Goal: Task Accomplishment & Management: Manage account settings

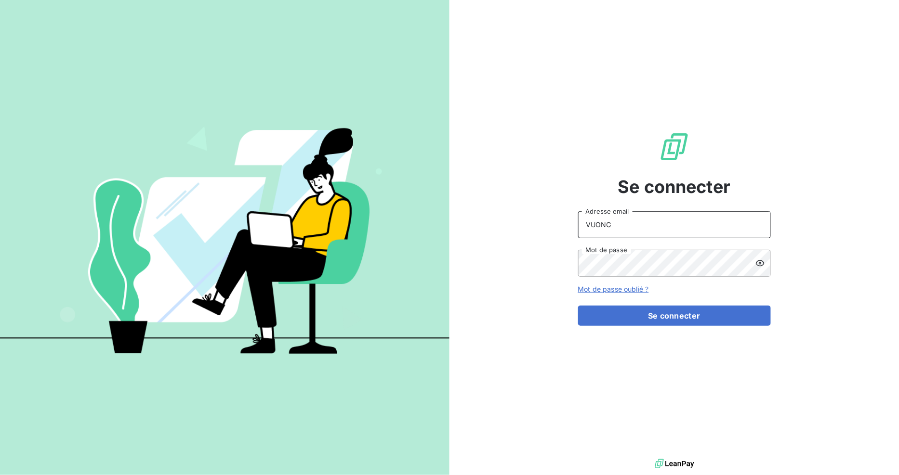
drag, startPoint x: 626, startPoint y: 220, endPoint x: 354, endPoint y: 199, distance: 272.8
click at [354, 197] on div "Se connecter VUONG Adresse email Mot de passe Mot de passe oublié ? Se connecter" at bounding box center [449, 237] width 899 height 475
type input "[EMAIL_ADDRESS][DOMAIN_NAME]"
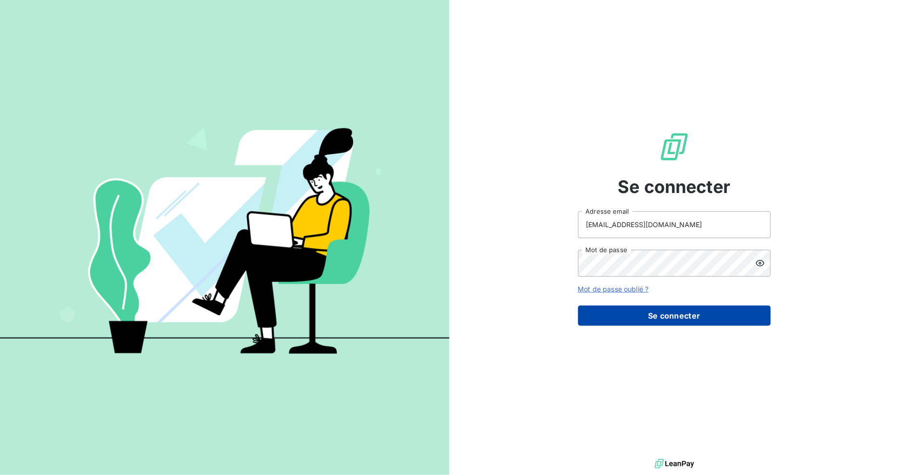
click at [646, 318] on button "Se connecter" at bounding box center [674, 316] width 193 height 20
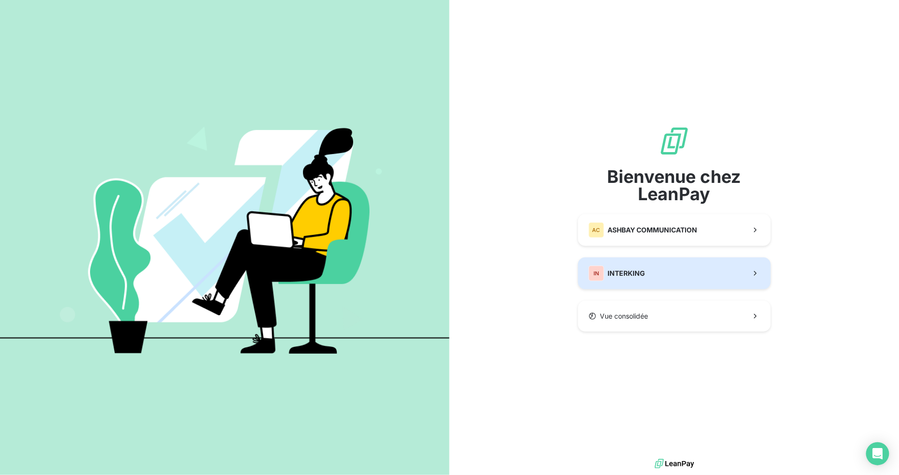
click at [681, 268] on button "IN INTERKING" at bounding box center [674, 274] width 193 height 32
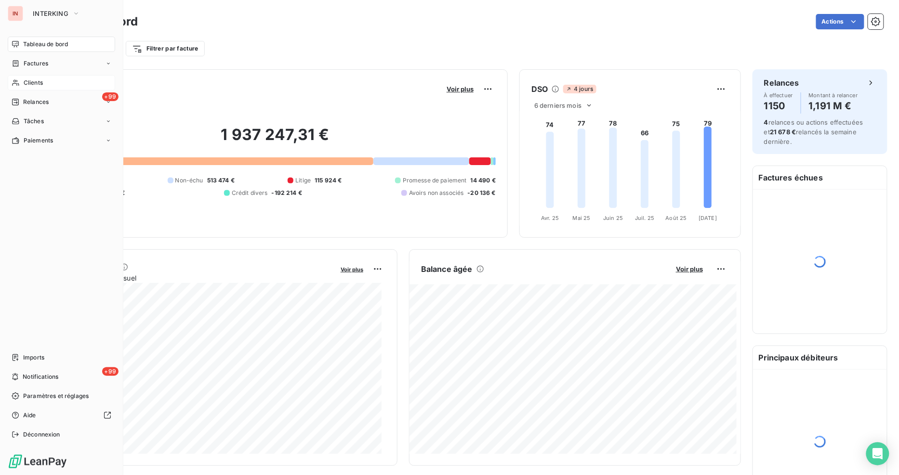
click at [41, 81] on span "Clients" at bounding box center [33, 82] width 19 height 9
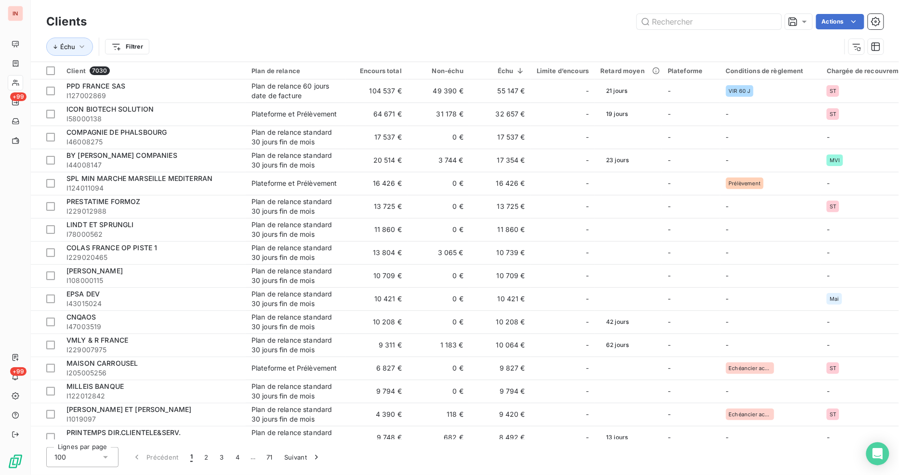
click at [121, 46] on html "IN +99 +99 Clients Actions Échu Filtrer Client 7030 Plan de relance Encours tot…" at bounding box center [449, 237] width 899 height 475
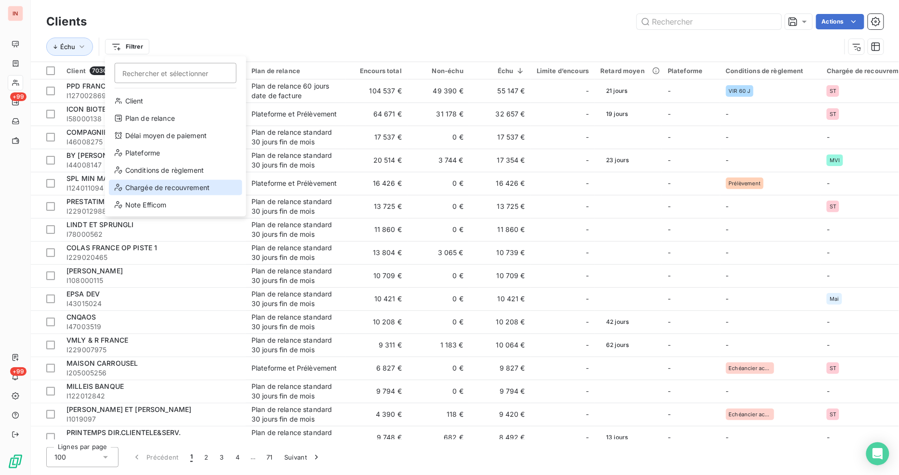
click at [153, 193] on div "Chargée de recouvrement" at bounding box center [175, 187] width 133 height 15
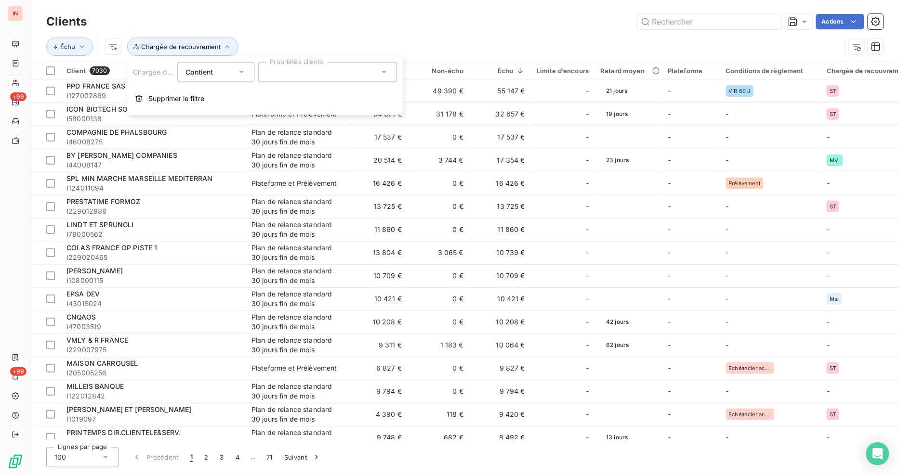
click at [310, 71] on div at bounding box center [327, 72] width 139 height 20
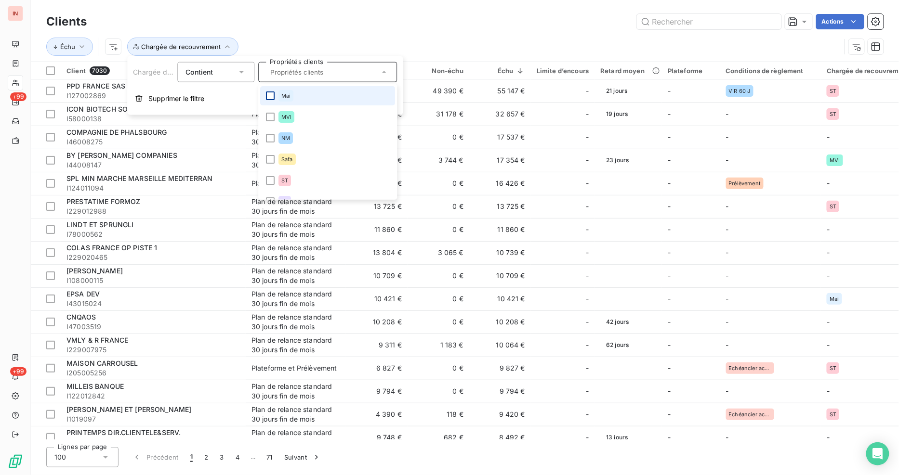
click at [266, 94] on div at bounding box center [270, 95] width 9 height 9
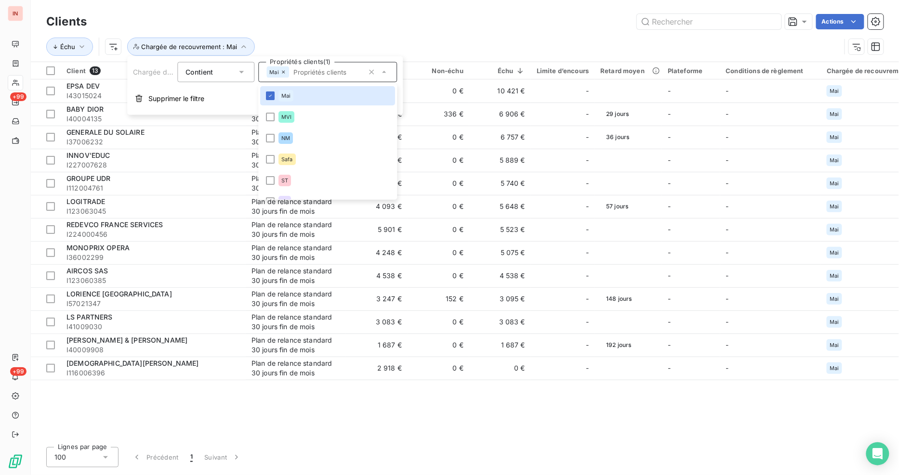
click at [600, 50] on div "Échu Chargée de recouvrement : Mai" at bounding box center [443, 47] width 794 height 18
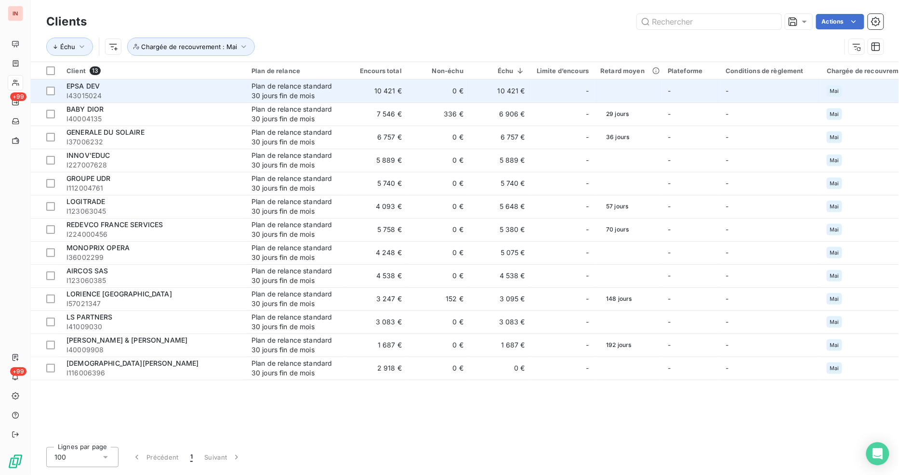
click at [109, 89] on div "EPSA DEV" at bounding box center [152, 86] width 173 height 10
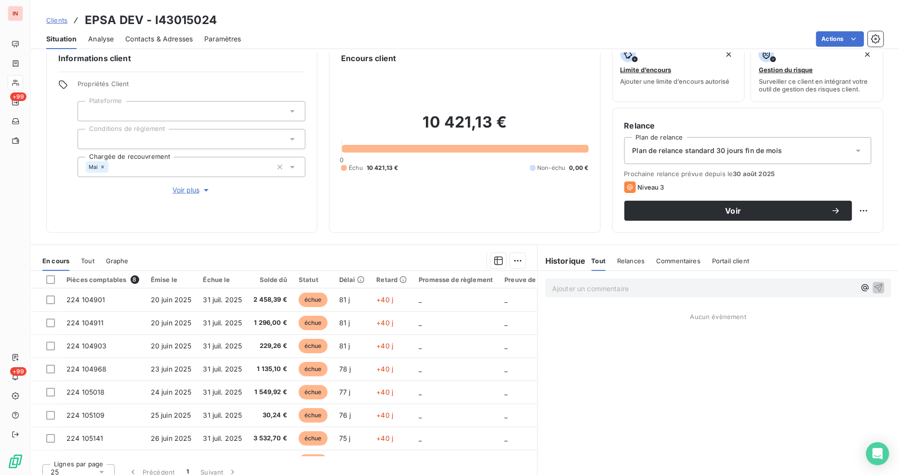
scroll to position [27, 0]
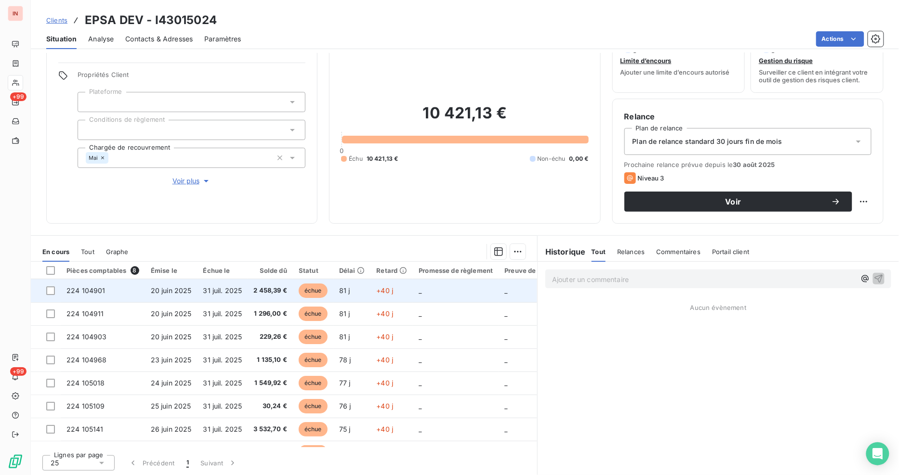
click at [219, 287] on span "31 juil. 2025" at bounding box center [222, 291] width 39 height 8
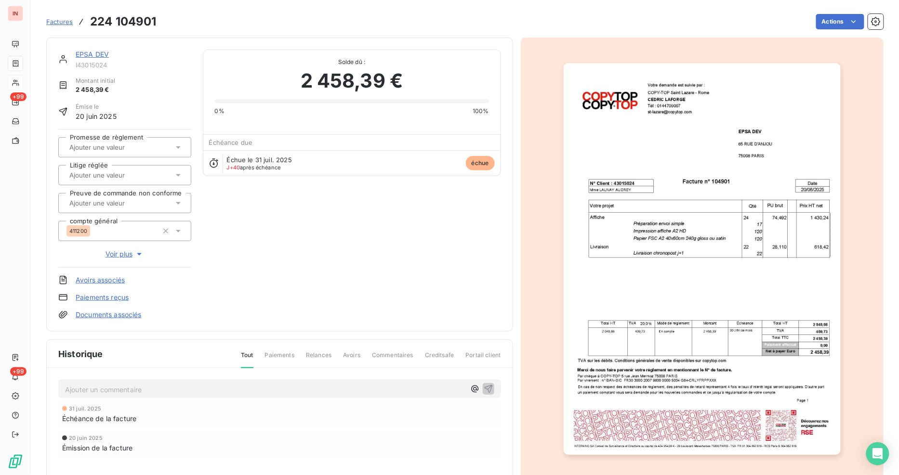
click at [99, 50] on div "EPSA DEV" at bounding box center [134, 55] width 116 height 10
click at [99, 53] on link "EPSA DEV" at bounding box center [92, 54] width 33 height 8
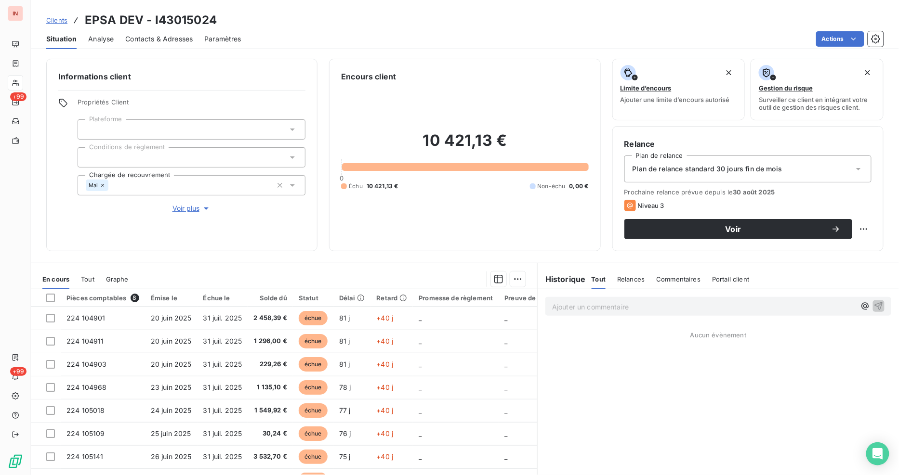
click at [656, 276] on span "Commentaires" at bounding box center [678, 279] width 44 height 8
click at [635, 282] on span "Relances" at bounding box center [629, 279] width 27 height 8
click at [620, 281] on span "Relances" at bounding box center [630, 279] width 29 height 8
click at [591, 276] on span "Tout" at bounding box center [597, 279] width 13 height 8
drag, startPoint x: 619, startPoint y: 280, endPoint x: 646, endPoint y: 281, distance: 27.0
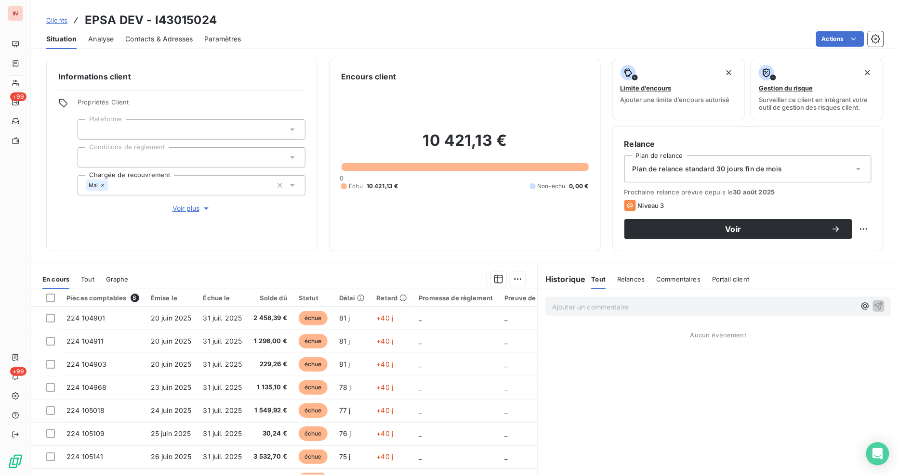
click at [620, 281] on span "Relances" at bounding box center [630, 279] width 27 height 8
click at [668, 280] on span "Commentaires" at bounding box center [679, 279] width 44 height 8
click at [631, 280] on span "Relances" at bounding box center [629, 279] width 27 height 8
drag, startPoint x: 82, startPoint y: 18, endPoint x: 219, endPoint y: 19, distance: 137.2
click at [219, 19] on div "Clients EPSA DEV - I43015024" at bounding box center [465, 20] width 868 height 17
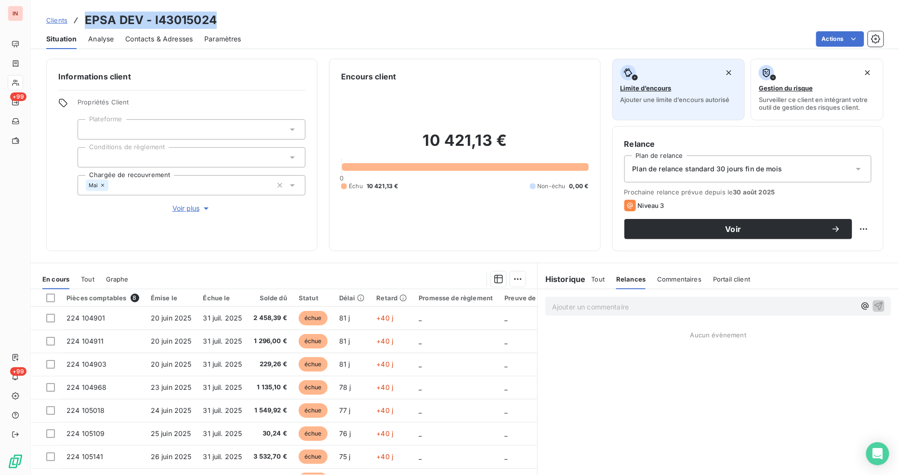
copy h3 "EPSA DEV - I43015024"
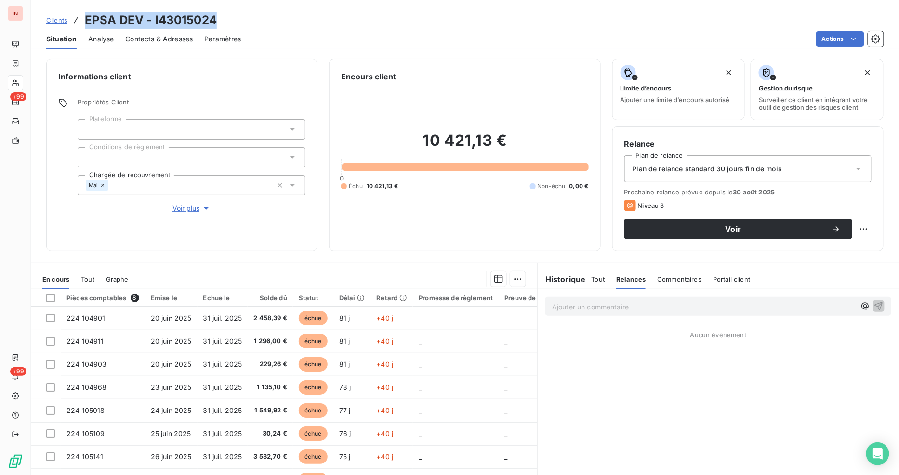
click at [53, 21] on span "Clients" at bounding box center [56, 20] width 21 height 8
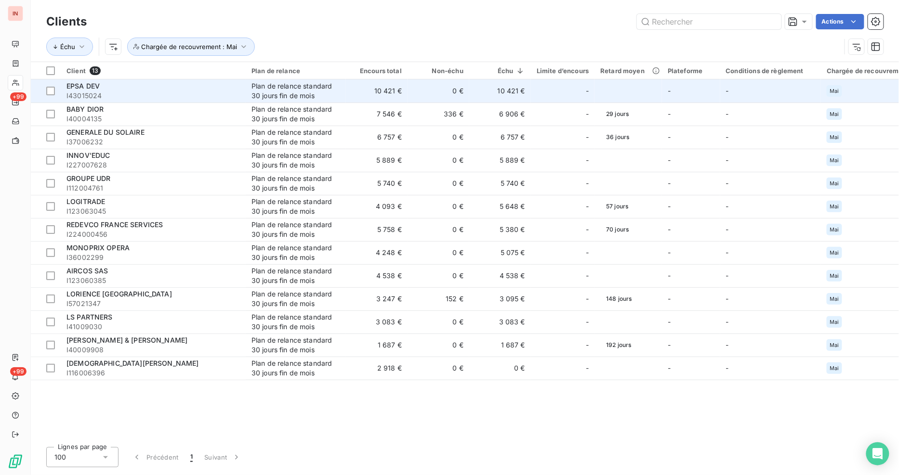
click at [83, 90] on div "EPSA DEV" at bounding box center [152, 86] width 173 height 10
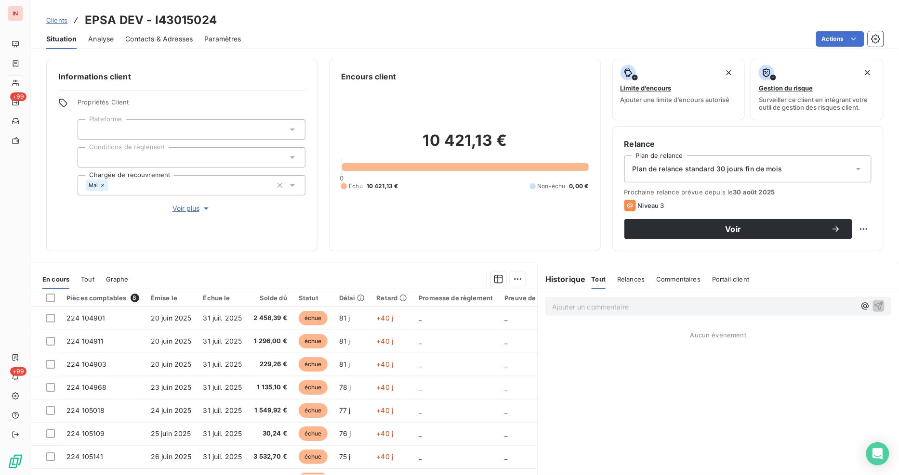
click at [631, 287] on div "Relances" at bounding box center [630, 279] width 27 height 20
drag, startPoint x: 672, startPoint y: 278, endPoint x: 690, endPoint y: 282, distance: 18.7
click at [676, 280] on span "Commentaires" at bounding box center [679, 279] width 44 height 8
drag, startPoint x: 725, startPoint y: 283, endPoint x: 734, endPoint y: 289, distance: 11.5
click at [726, 283] on div "Portail client" at bounding box center [731, 279] width 37 height 20
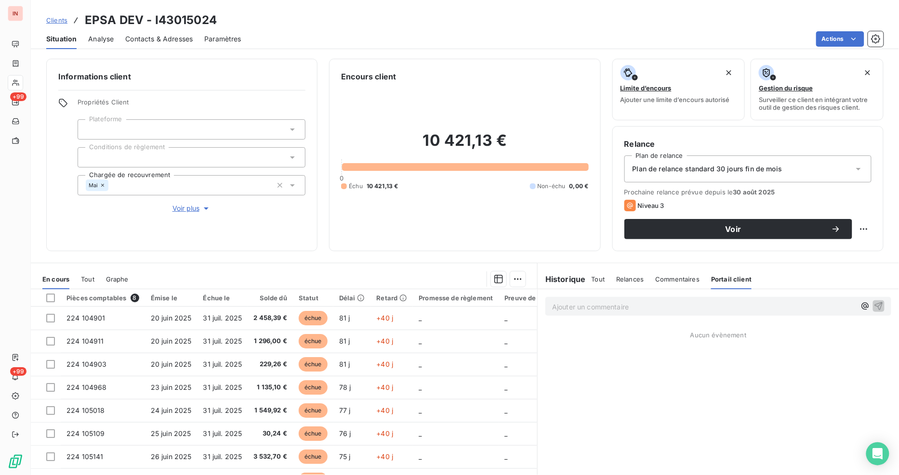
click at [85, 281] on span "Tout" at bounding box center [87, 279] width 13 height 8
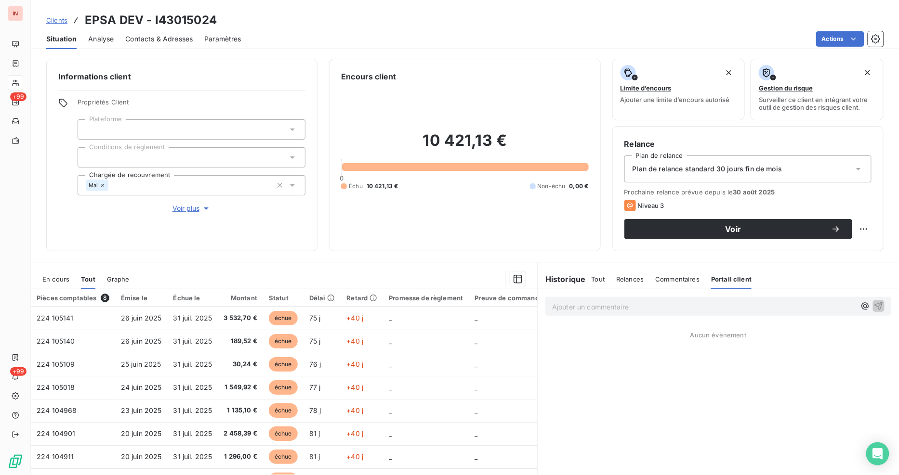
click at [72, 281] on div "En cours Tout Graphe" at bounding box center [284, 279] width 506 height 20
click at [56, 281] on span "En cours" at bounding box center [55, 279] width 27 height 8
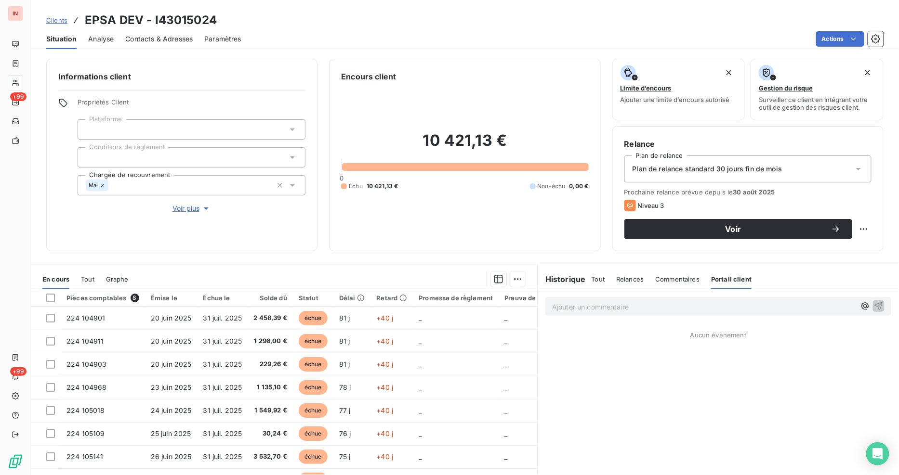
click at [451, 236] on div "10 421,13 € 0 Échu 10 421,13 € Non-échu 0,00 €" at bounding box center [464, 160] width 247 height 157
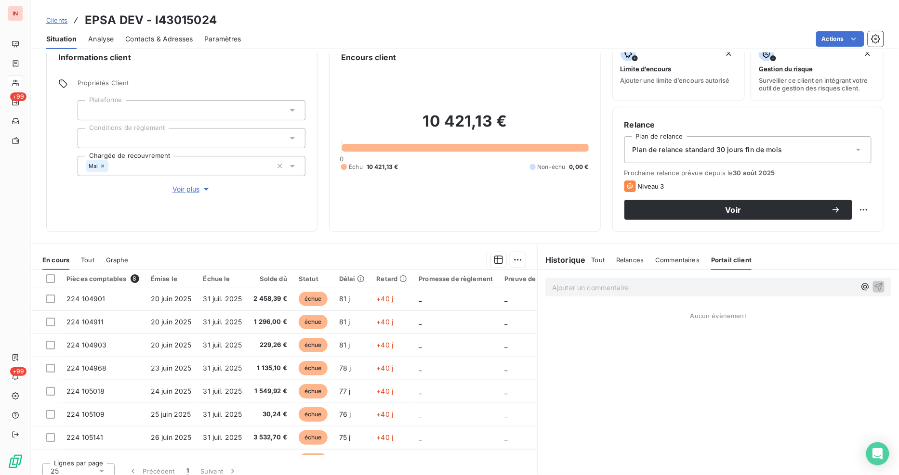
scroll to position [27, 0]
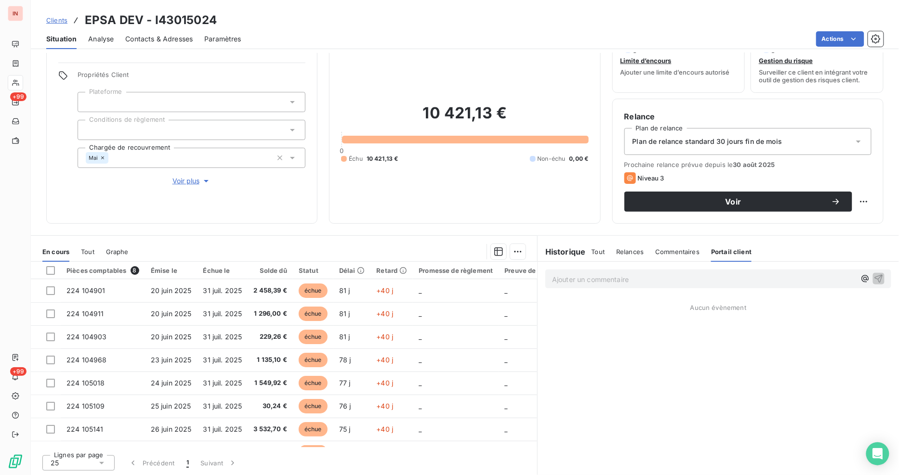
click at [55, 22] on span "Clients" at bounding box center [56, 20] width 21 height 8
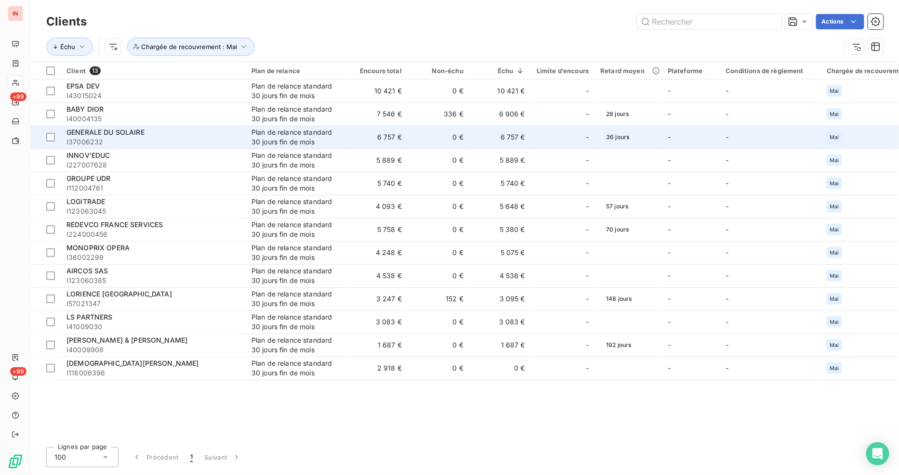
click at [75, 141] on span "I37006232" at bounding box center [152, 142] width 173 height 10
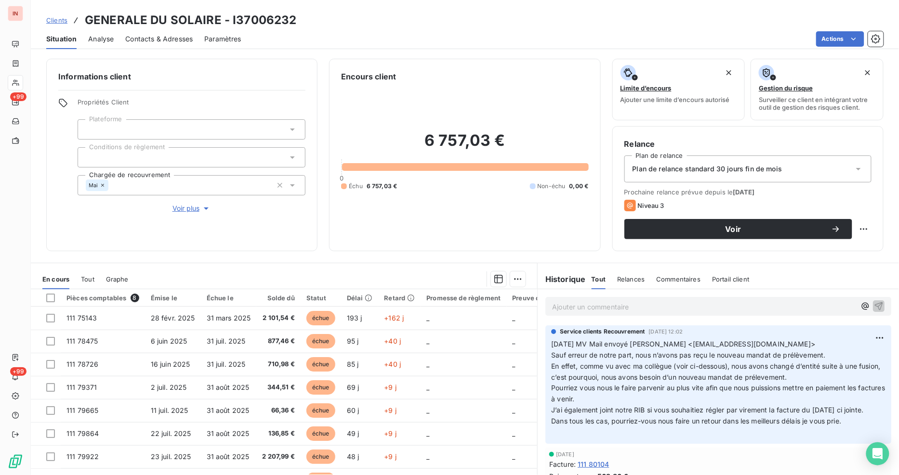
click at [51, 20] on span "Clients" at bounding box center [56, 20] width 21 height 8
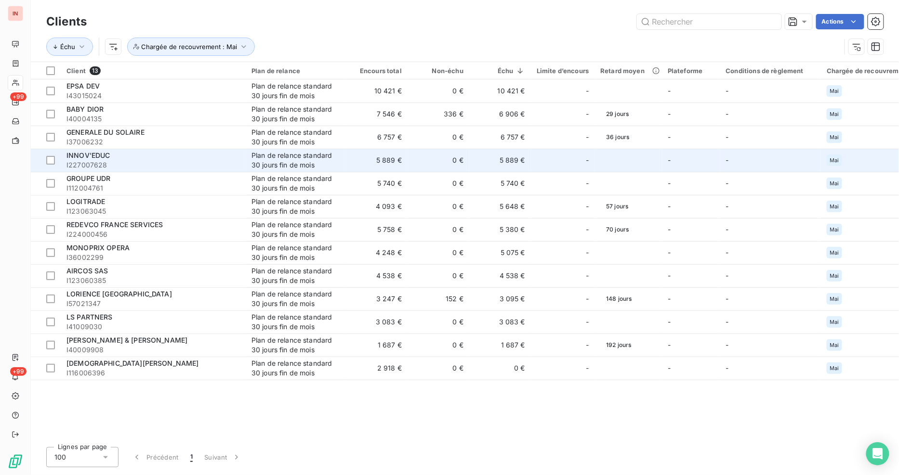
click at [133, 156] on div "INNOV'EDUC" at bounding box center [152, 156] width 173 height 10
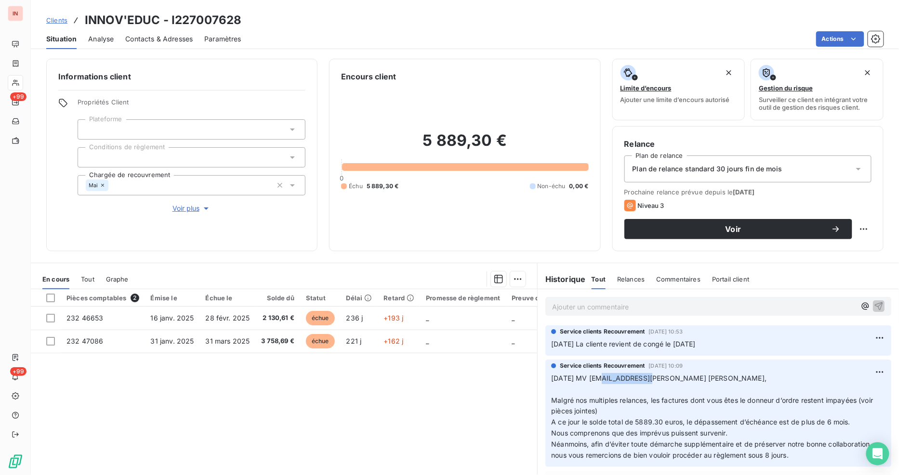
drag, startPoint x: 593, startPoint y: 378, endPoint x: 638, endPoint y: 378, distance: 44.8
click at [638, 378] on span "[DATE] MV [EMAIL_ADDRESS][PERSON_NAME] [PERSON_NAME], Malgré nos multiples rela…" at bounding box center [713, 416] width 324 height 85
copy span "clara.bismuth"
drag, startPoint x: 352, startPoint y: 392, endPoint x: 362, endPoint y: 391, distance: 10.7
click at [352, 392] on div "Pièces comptables 2 Émise le Échue le Solde dû Statut Délai Retard Promesse de …" at bounding box center [284, 381] width 506 height 185
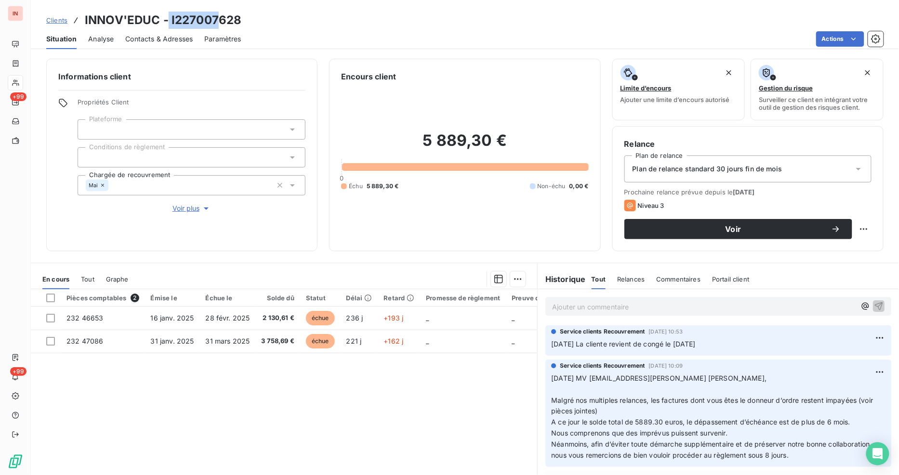
drag, startPoint x: 169, startPoint y: 19, endPoint x: 218, endPoint y: 24, distance: 49.4
click at [218, 24] on h3 "INNOV'EDUC - I227007628" at bounding box center [163, 20] width 156 height 17
click at [239, 20] on h3 "INNOV'EDUC - I227007628" at bounding box center [163, 20] width 156 height 17
drag, startPoint x: 177, startPoint y: 18, endPoint x: 239, endPoint y: 20, distance: 62.1
click at [239, 20] on h3 "INNOV'EDUC - I227007628" at bounding box center [163, 20] width 156 height 17
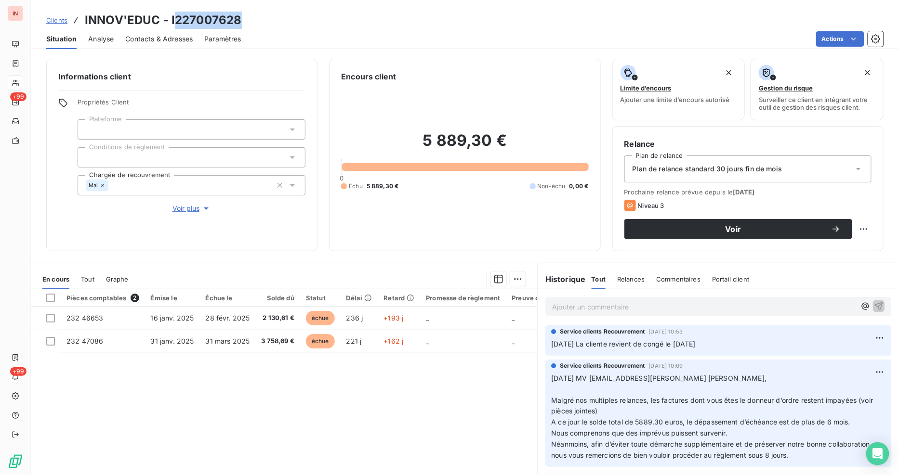
copy h3 "227007628"
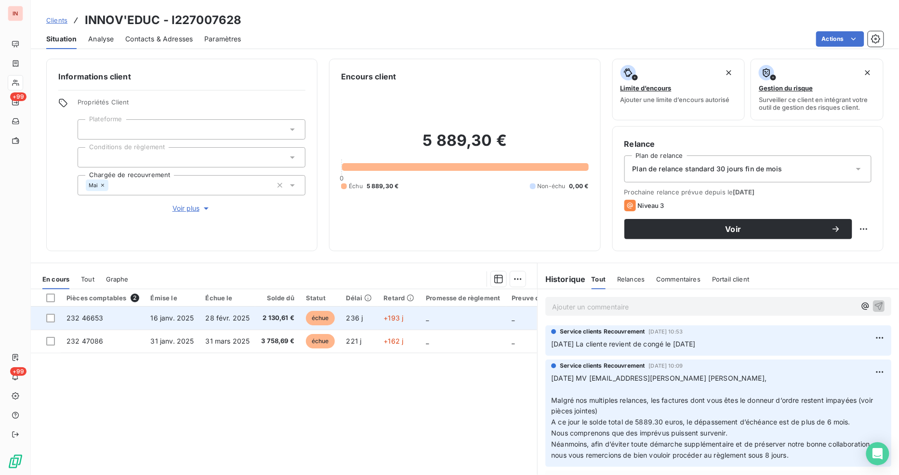
click at [193, 318] on td "16 janv. 2025" at bounding box center [172, 318] width 55 height 23
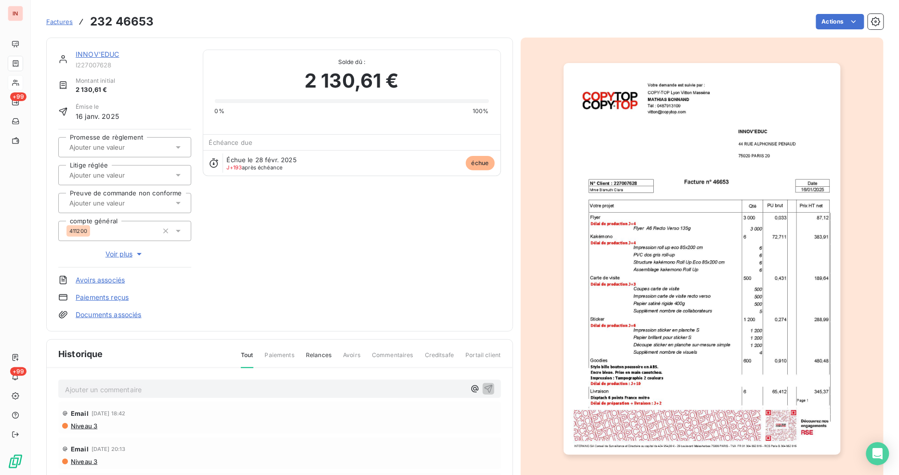
click at [112, 313] on link "Documents associés" at bounding box center [109, 315] width 66 height 10
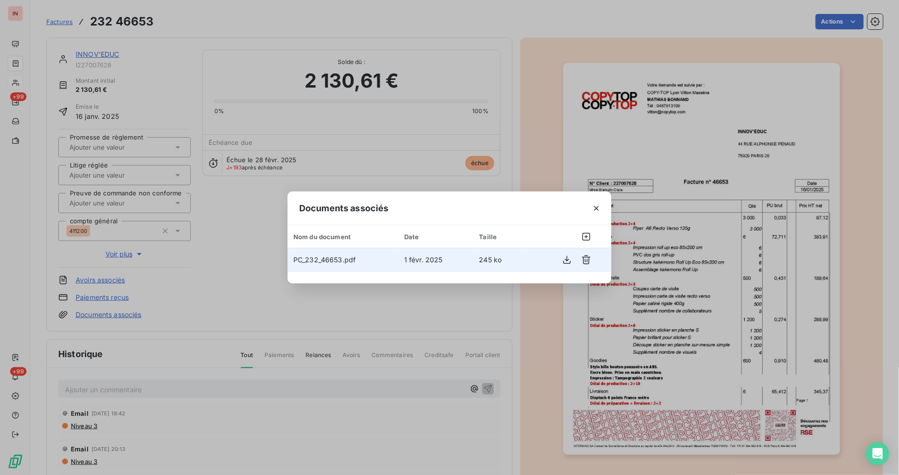
click at [312, 257] on span "PC_232_46653.pdf" at bounding box center [324, 260] width 62 height 8
click at [566, 259] on icon "button" at bounding box center [567, 260] width 8 height 8
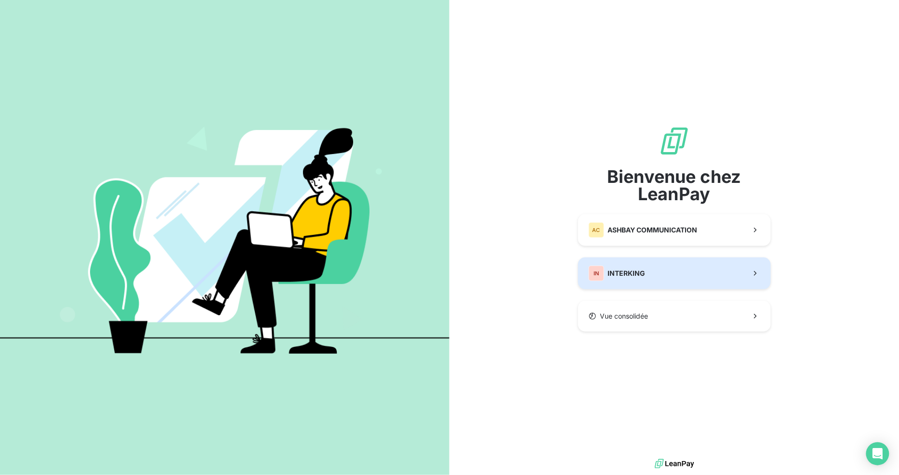
click at [623, 277] on span "INTERKING" at bounding box center [627, 274] width 38 height 10
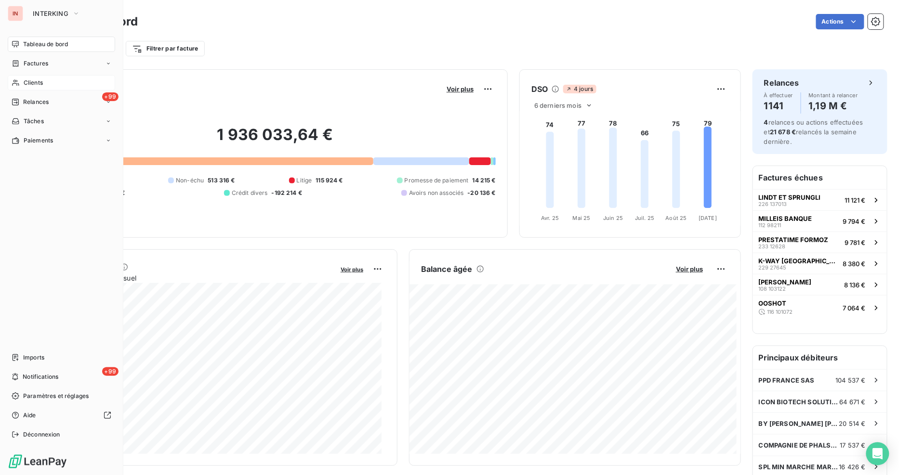
click at [34, 83] on span "Clients" at bounding box center [33, 82] width 19 height 9
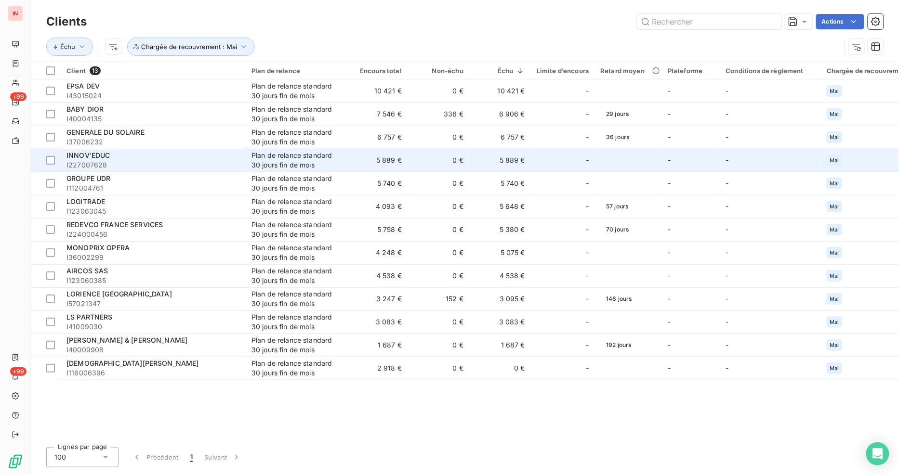
click at [98, 162] on span "I227007628" at bounding box center [152, 165] width 173 height 10
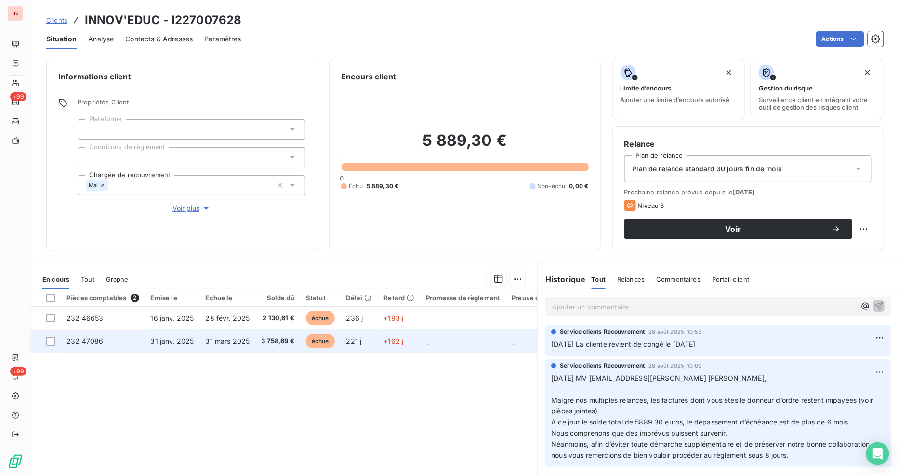
click at [191, 343] on span "31 janv. 2025" at bounding box center [172, 341] width 43 height 8
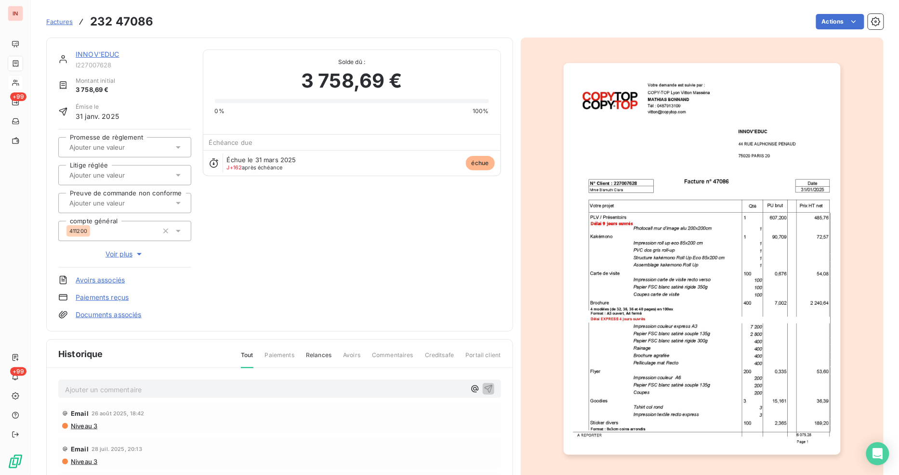
click at [129, 312] on link "Documents associés" at bounding box center [109, 315] width 66 height 10
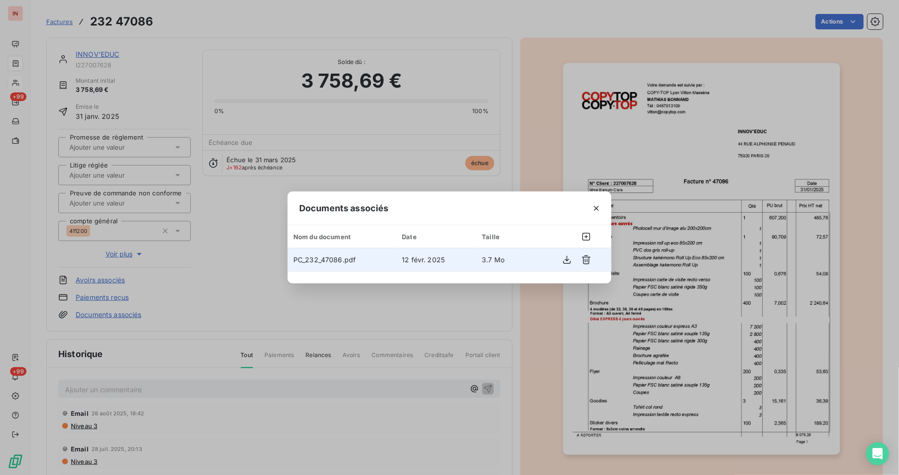
click at [335, 259] on span "PC_232_47086.pdf" at bounding box center [324, 260] width 62 height 8
click at [567, 262] on icon "button" at bounding box center [567, 260] width 10 height 10
click at [597, 209] on icon "button" at bounding box center [596, 209] width 10 height 10
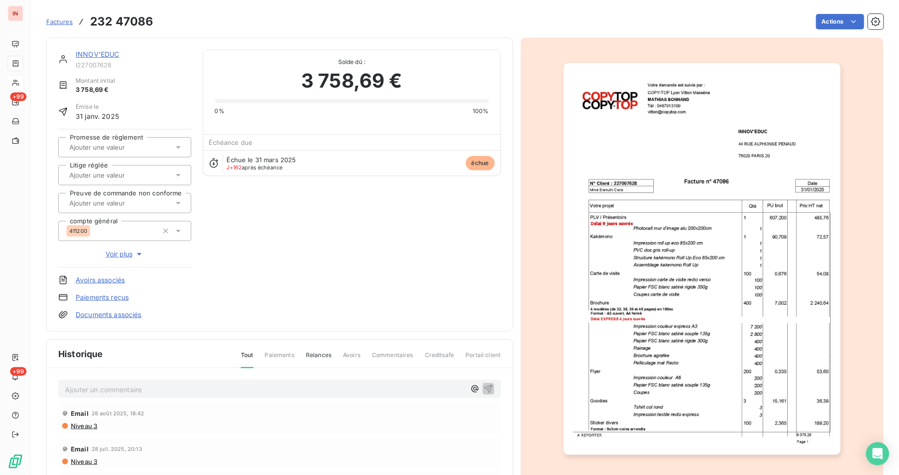
click at [60, 19] on span "Factures" at bounding box center [59, 22] width 26 height 8
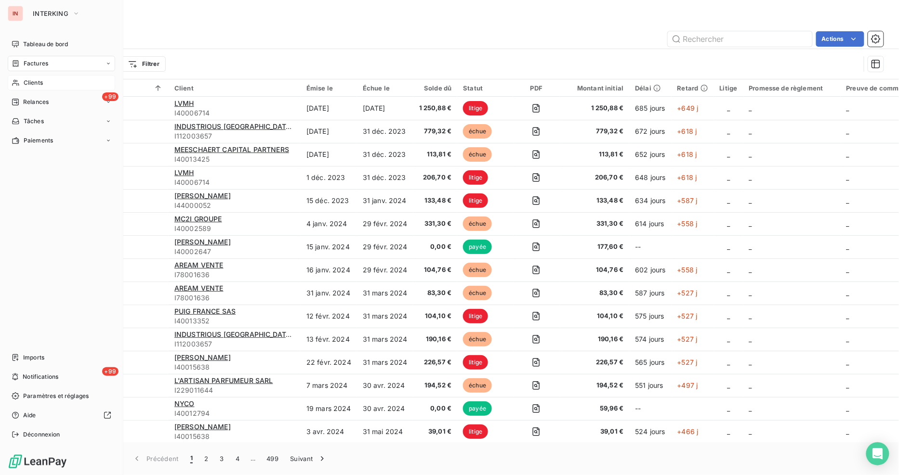
click at [27, 81] on span "Clients" at bounding box center [33, 82] width 19 height 9
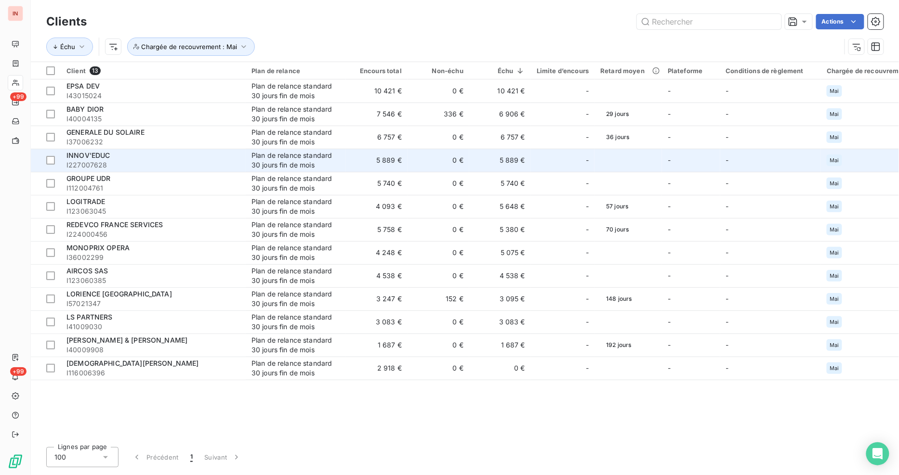
click at [147, 161] on span "I227007628" at bounding box center [152, 165] width 173 height 10
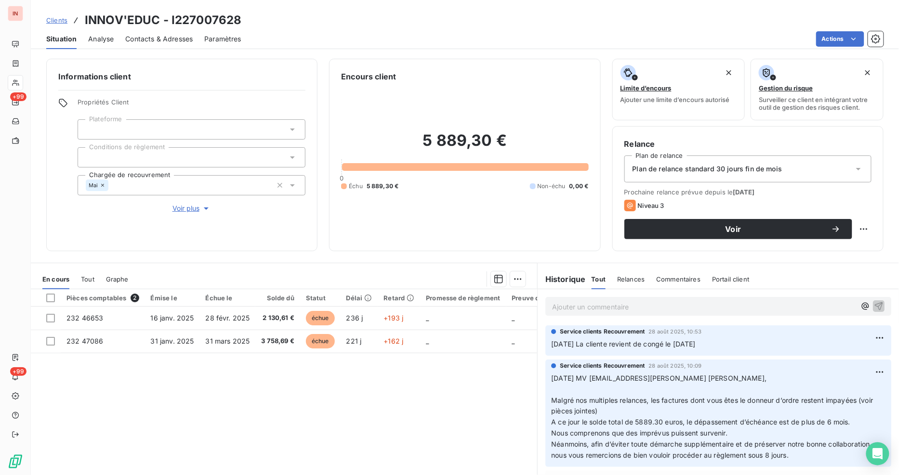
click at [145, 38] on span "Contacts & Adresses" at bounding box center [158, 39] width 67 height 10
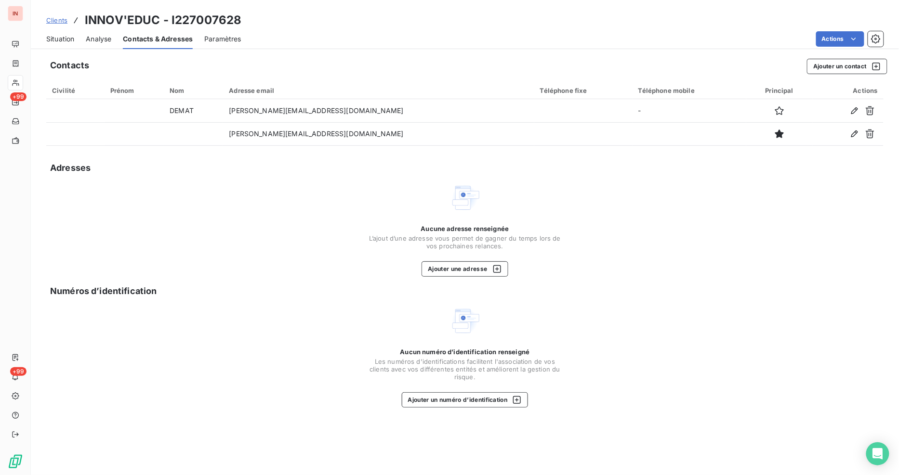
click at [115, 38] on div "Situation Analyse Contacts & Adresses Paramètres Actions" at bounding box center [465, 39] width 868 height 20
click at [102, 38] on span "Analyse" at bounding box center [99, 39] width 26 height 10
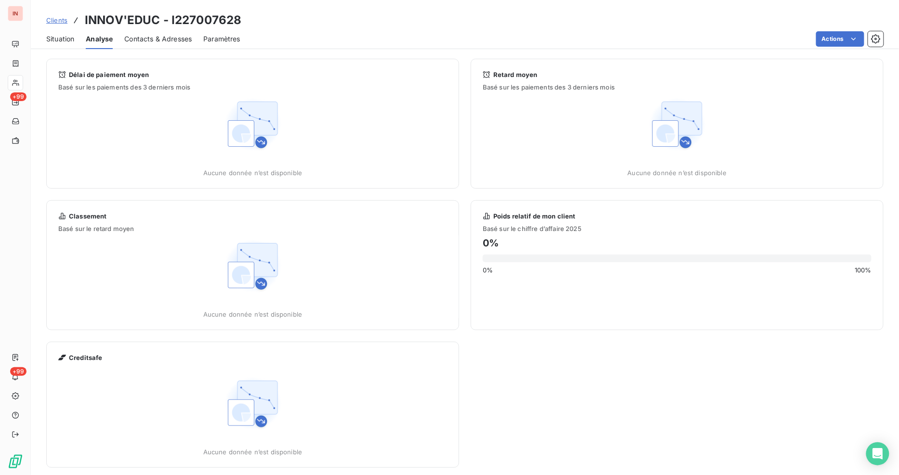
click at [156, 39] on span "Contacts & Adresses" at bounding box center [157, 39] width 67 height 10
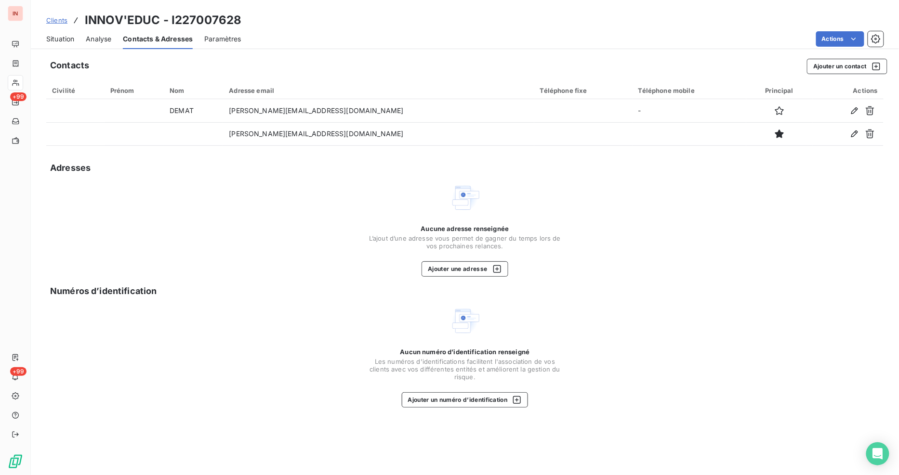
click at [297, 240] on div "Aucune adresse renseignée L’ajout d’une adresse vous permet de gagner du temps …" at bounding box center [464, 229] width 837 height 94
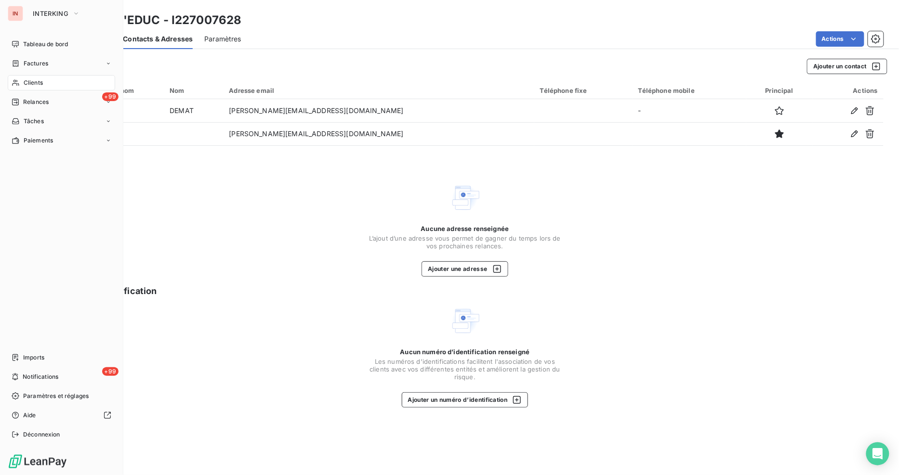
click at [44, 84] on div "Clients" at bounding box center [61, 82] width 107 height 15
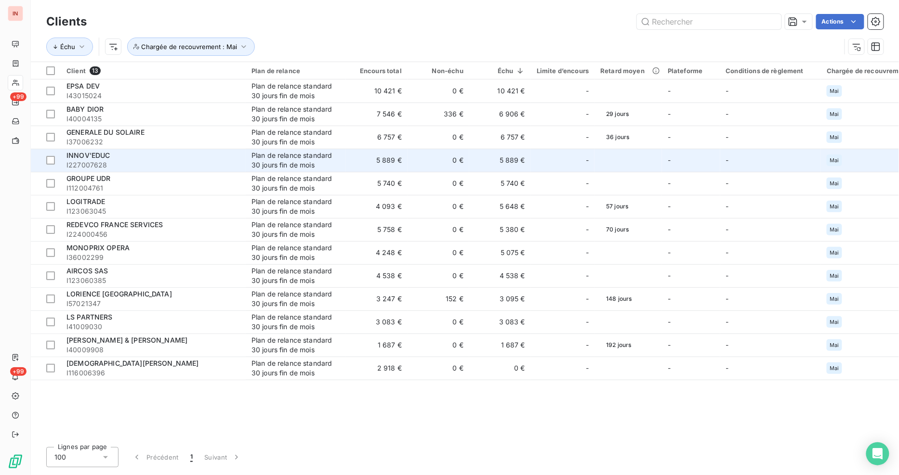
click at [90, 163] on span "I227007628" at bounding box center [152, 165] width 173 height 10
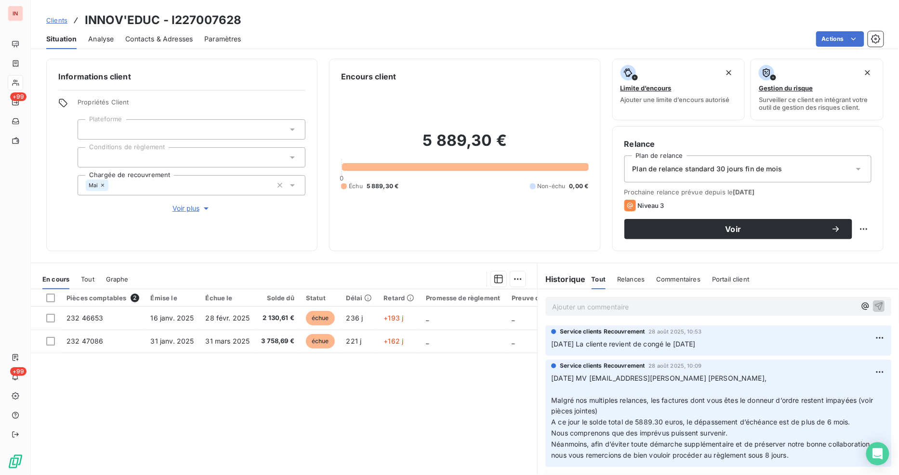
click at [613, 312] on p "Ajouter un commentaire ﻿" at bounding box center [703, 307] width 303 height 12
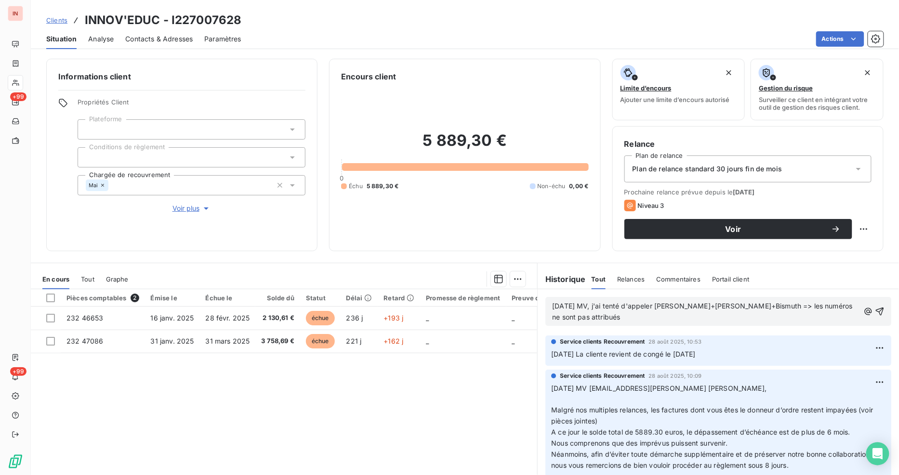
click at [758, 305] on span "[DATE] MV, j'ai tenté d'appeler [PERSON_NAME]+[PERSON_NAME]+Bismuth => les numé…" at bounding box center [703, 311] width 302 height 19
click at [874, 311] on icon "button" at bounding box center [879, 312] width 10 height 10
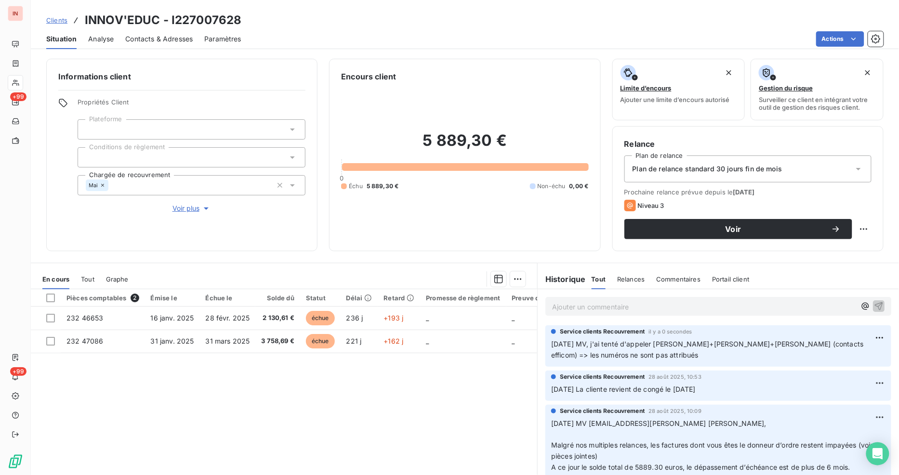
click at [405, 415] on div "Pièces comptables 2 Émise le Échue le Solde dû Statut Délai Retard Promesse de …" at bounding box center [284, 381] width 506 height 185
click at [338, 389] on div "Pièces comptables 2 Émise le Échue le Solde dû Statut Délai Retard Promesse de …" at bounding box center [284, 381] width 506 height 185
click at [219, 431] on div "Pièces comptables 2 Émise le Échue le Solde dû Statut Délai Retard Promesse de …" at bounding box center [284, 381] width 506 height 185
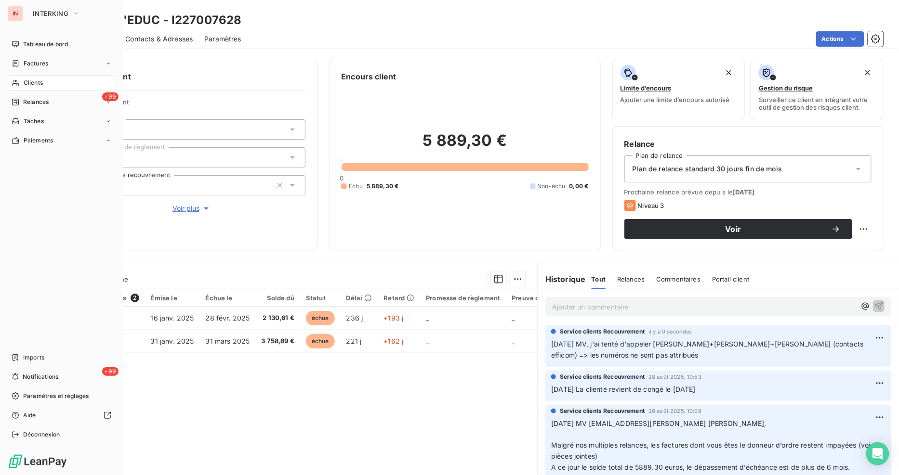
click at [53, 87] on div "Clients" at bounding box center [61, 82] width 107 height 15
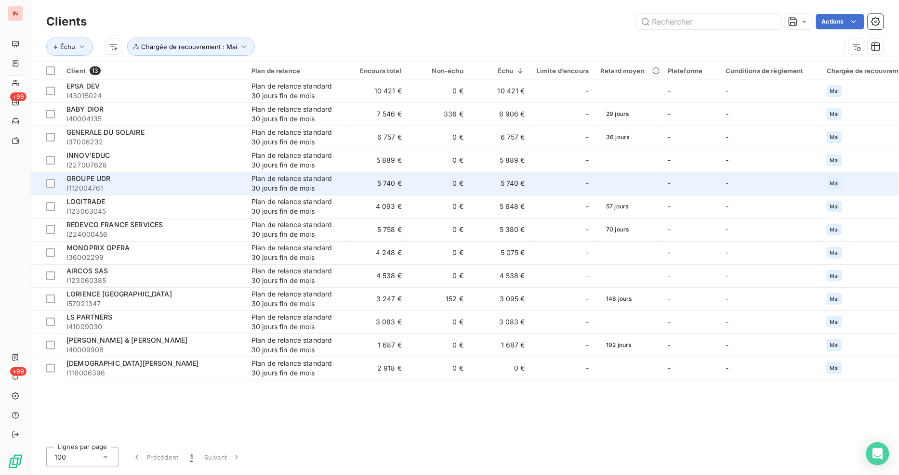
click at [83, 178] on span "GROUPE UDR" at bounding box center [88, 178] width 44 height 8
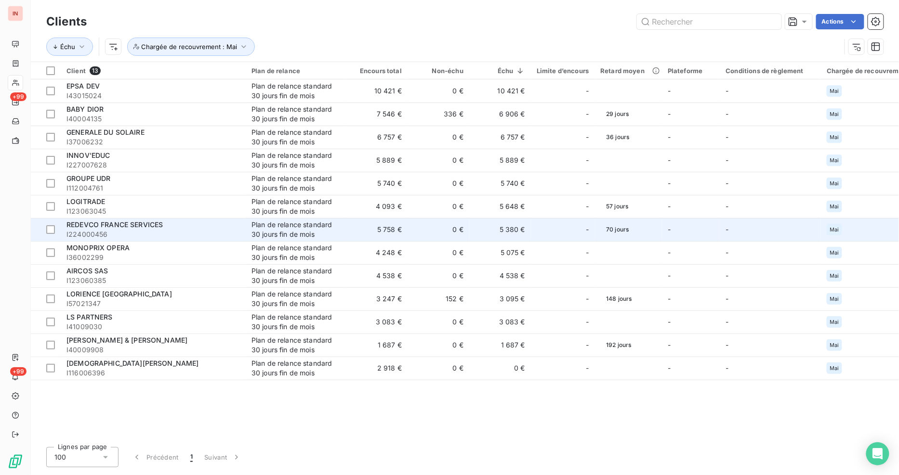
click at [113, 224] on span "REDEVCO FRANCE SERVICES" at bounding box center [114, 225] width 96 height 8
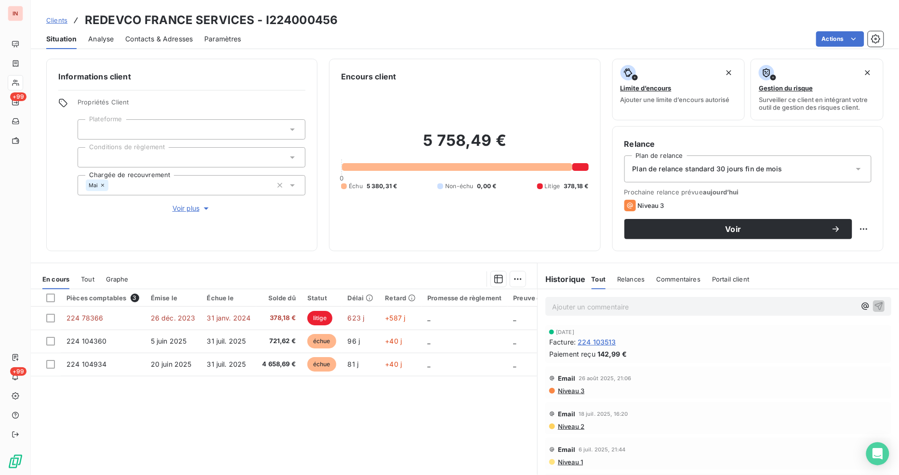
click at [343, 438] on div "Pièces comptables 3 Émise le Échue le Solde dû Statut Délai Retard Promesse de …" at bounding box center [284, 381] width 506 height 185
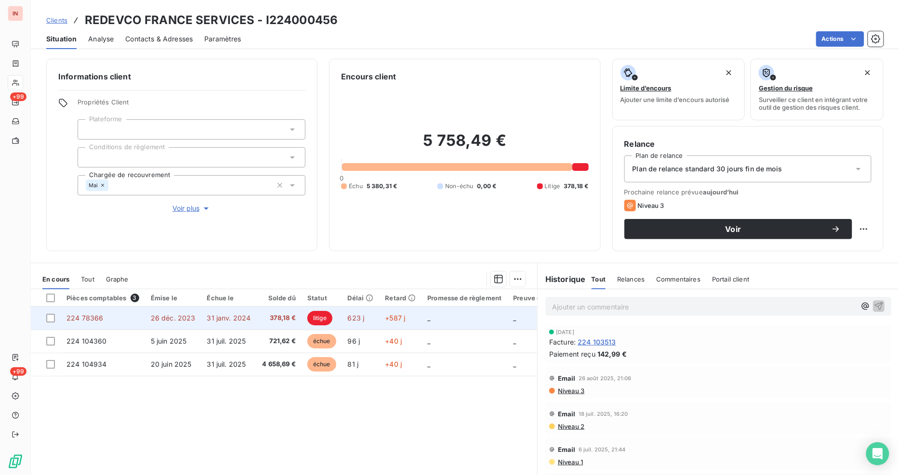
click at [235, 317] on span "31 janv. 2024" at bounding box center [229, 318] width 44 height 8
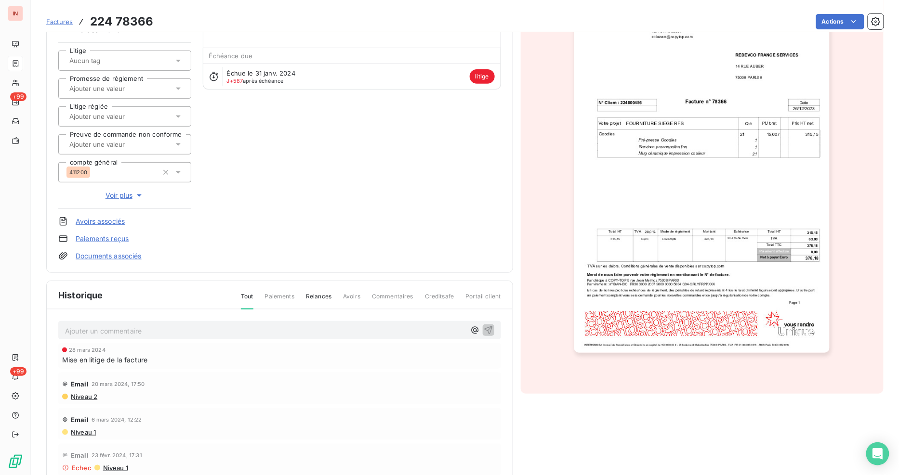
scroll to position [131, 0]
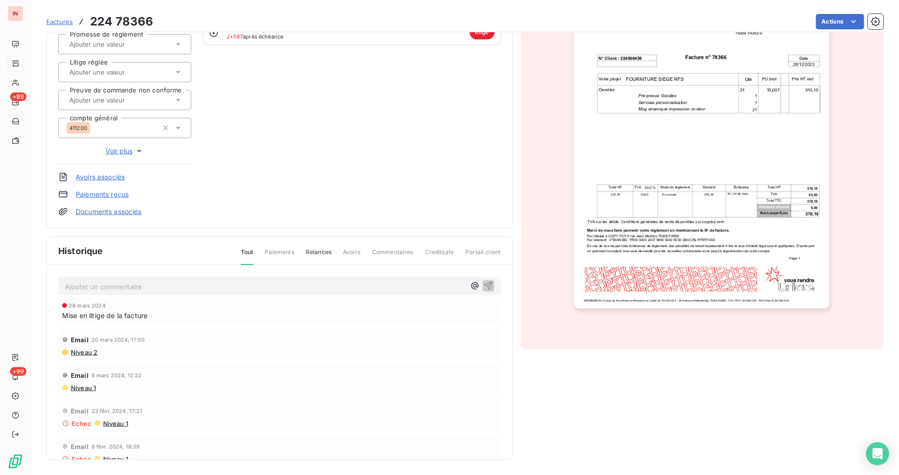
click at [376, 253] on span "Commentaires" at bounding box center [392, 256] width 41 height 16
click at [392, 251] on span "Commentaires" at bounding box center [392, 256] width 41 height 16
click at [317, 255] on span "Relances" at bounding box center [319, 256] width 26 height 16
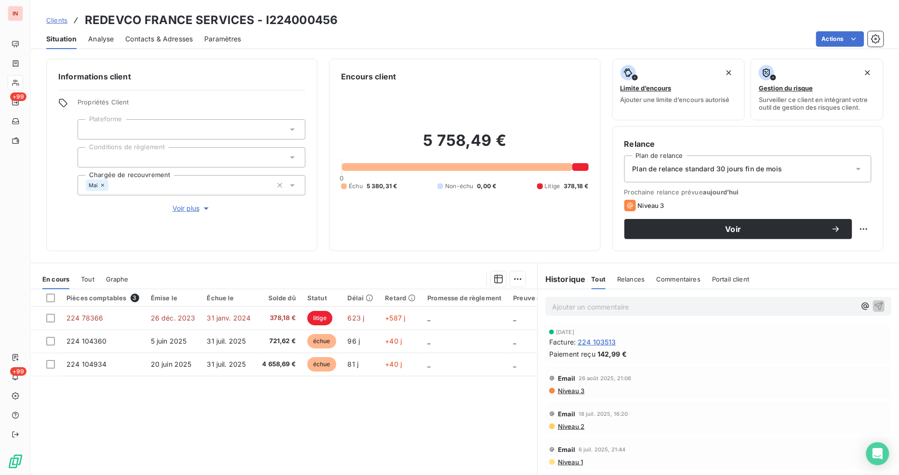
click at [667, 276] on span "Commentaires" at bounding box center [678, 279] width 44 height 8
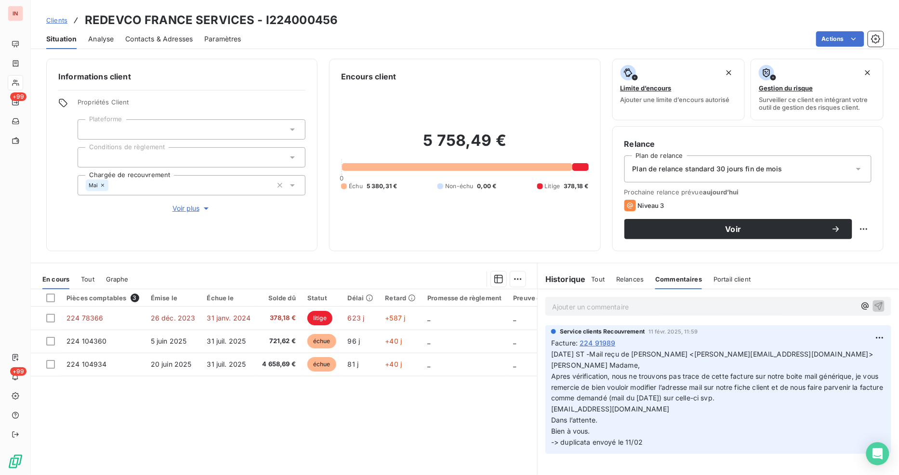
click at [697, 405] on p "[DATE] ST -Mail reçu de [PERSON_NAME] <[PERSON_NAME][EMAIL_ADDRESS][DOMAIN_NAME…" at bounding box center [718, 398] width 334 height 99
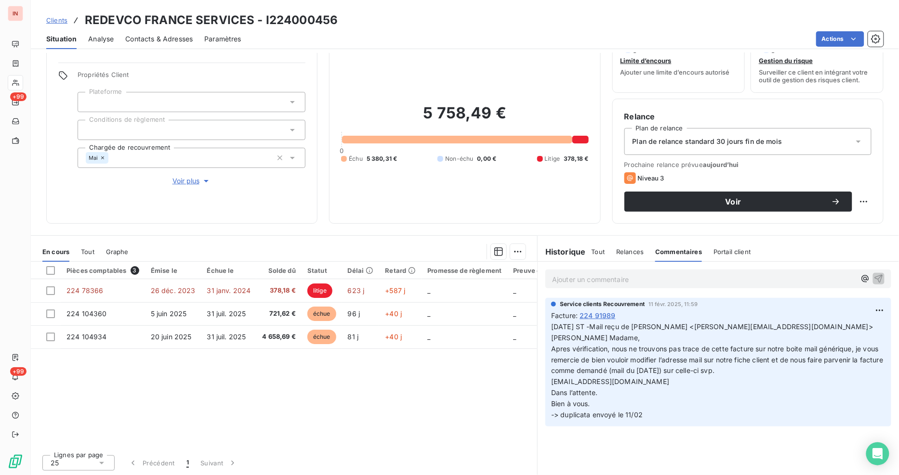
click at [698, 405] on p "[DATE] ST -Mail reçu de [PERSON_NAME] <[PERSON_NAME][EMAIL_ADDRESS][DOMAIN_NAME…" at bounding box center [718, 371] width 334 height 99
drag, startPoint x: 700, startPoint y: 324, endPoint x: 796, endPoint y: 324, distance: 96.8
click at [796, 324] on span "[DATE] ST -Mail reçu de [PERSON_NAME] <[PERSON_NAME][EMAIL_ADDRESS][DOMAIN_NAME…" at bounding box center [712, 332] width 322 height 19
copy span "[PERSON_NAME][EMAIL_ADDRESS][DOMAIN_NAME]"
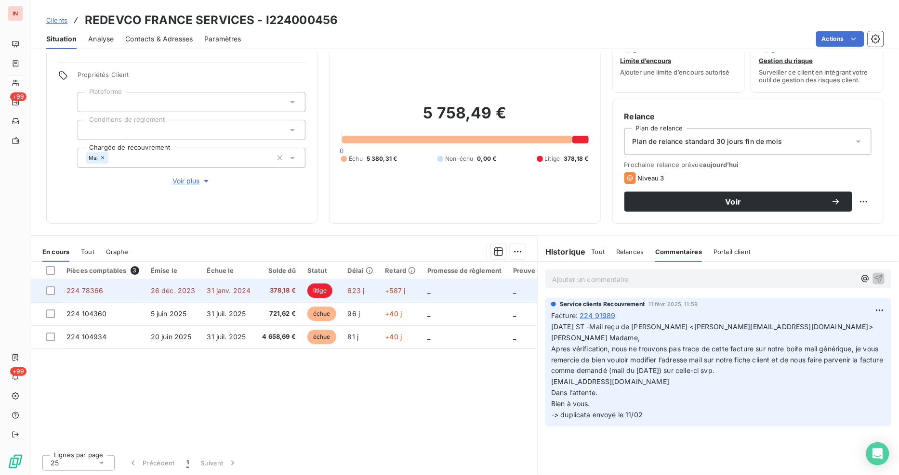
click at [256, 287] on td "378,18 €" at bounding box center [278, 290] width 45 height 23
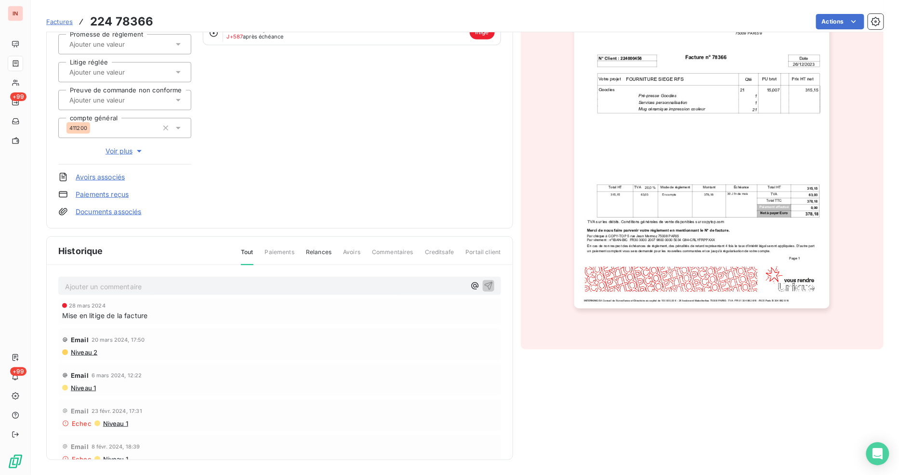
click at [250, 312] on div "Mise en litige de la facture" at bounding box center [279, 316] width 435 height 10
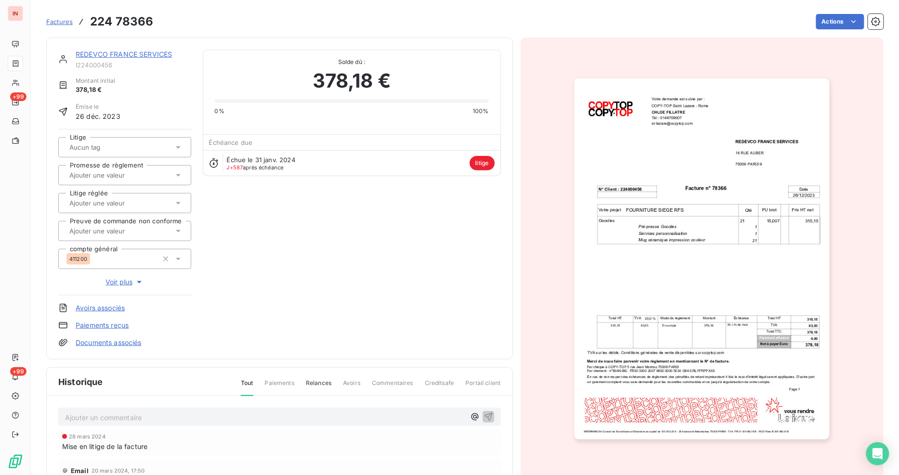
click at [349, 170] on div "Échue le 31 janv. 2024 J+587 après échéance litige" at bounding box center [351, 163] width 297 height 26
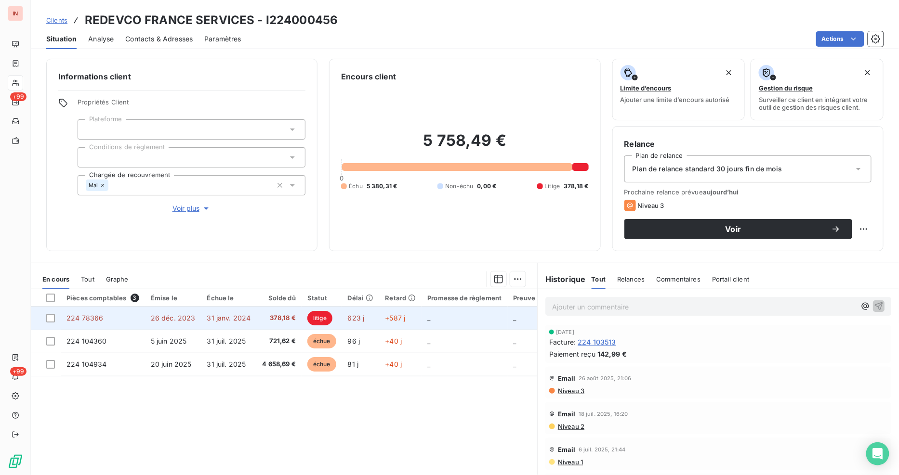
click at [248, 316] on span "31 janv. 2024" at bounding box center [229, 318] width 44 height 8
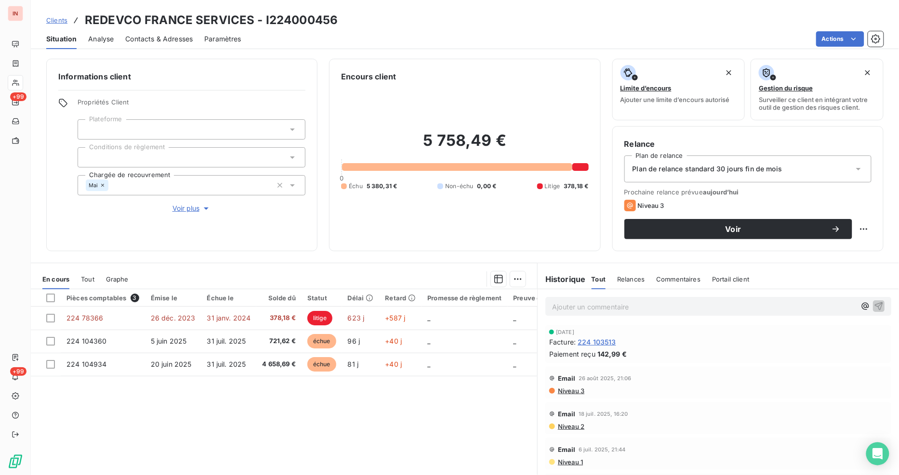
click at [337, 410] on div "Pièces comptables 3 Émise le Échue le Solde dû Statut Délai Retard Promesse de …" at bounding box center [284, 381] width 506 height 185
click at [662, 279] on span "Commentaires" at bounding box center [678, 279] width 44 height 8
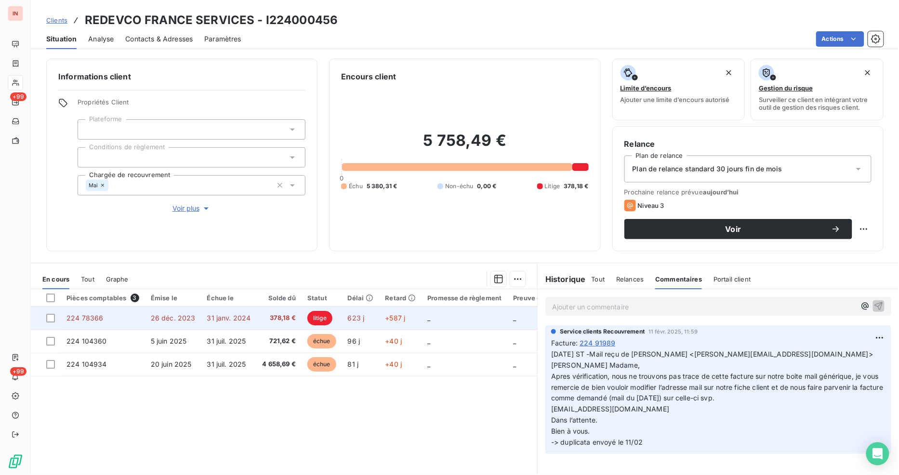
click at [158, 312] on td "26 déc. 2023" at bounding box center [173, 318] width 56 height 23
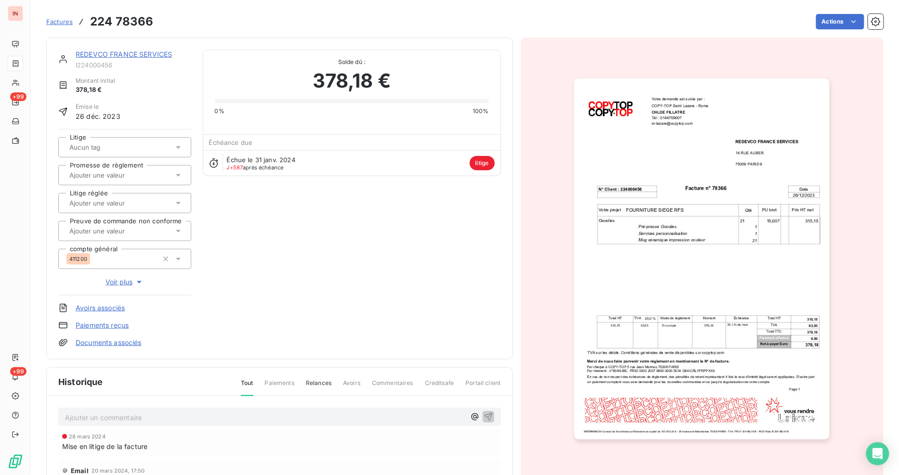
click at [308, 165] on div "Échue le 31 janv. 2024 J+587 après échéance litige" at bounding box center [351, 163] width 297 height 26
click at [378, 162] on div "Échue le 31 janv. 2024 J+587 après échéance litige" at bounding box center [351, 163] width 297 height 26
click at [392, 162] on div "Échue le 31 janv. 2024 J+587 après échéance litige" at bounding box center [351, 163] width 297 height 26
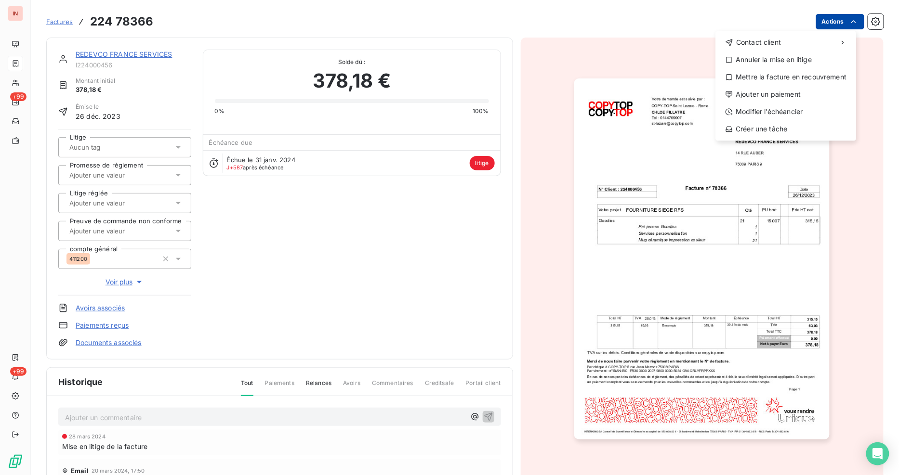
click at [824, 25] on html "IN +99 +99 Factures [PHONE_NUMBER] Actions Contact client Annuler la mise en li…" at bounding box center [449, 237] width 899 height 475
click at [798, 59] on div "Annuler la mise en litige" at bounding box center [785, 59] width 133 height 15
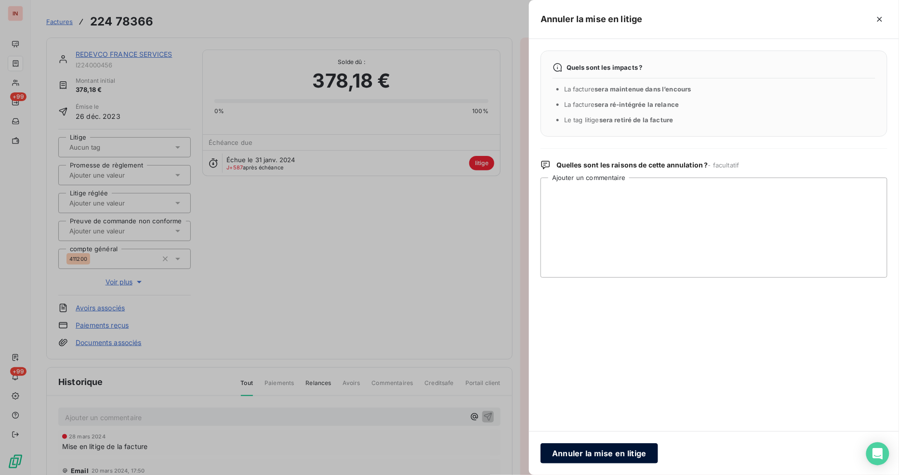
click at [605, 460] on button "Annuler la mise en litige" at bounding box center [598, 453] width 117 height 20
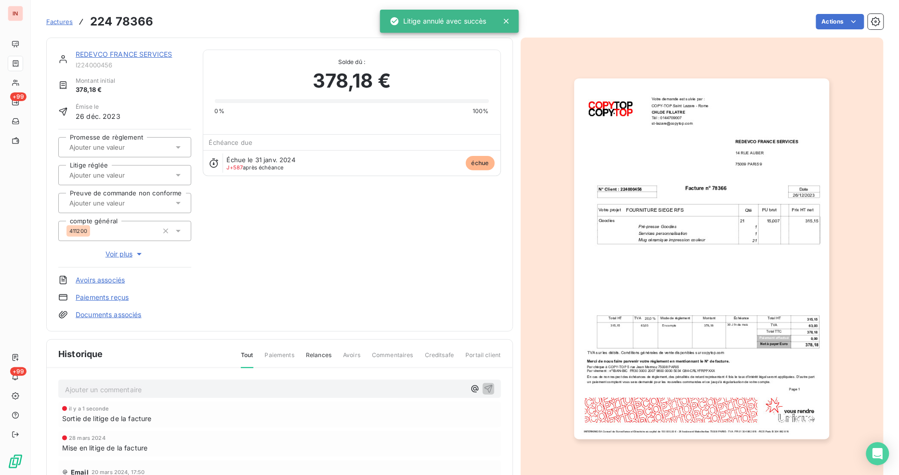
click at [328, 265] on div "REDEVCO FRANCE SERVICES I224000456 Montant initial 378,18 € Émise le 26 déc. 20…" at bounding box center [279, 185] width 443 height 270
click at [124, 312] on link "Documents associés" at bounding box center [109, 315] width 66 height 10
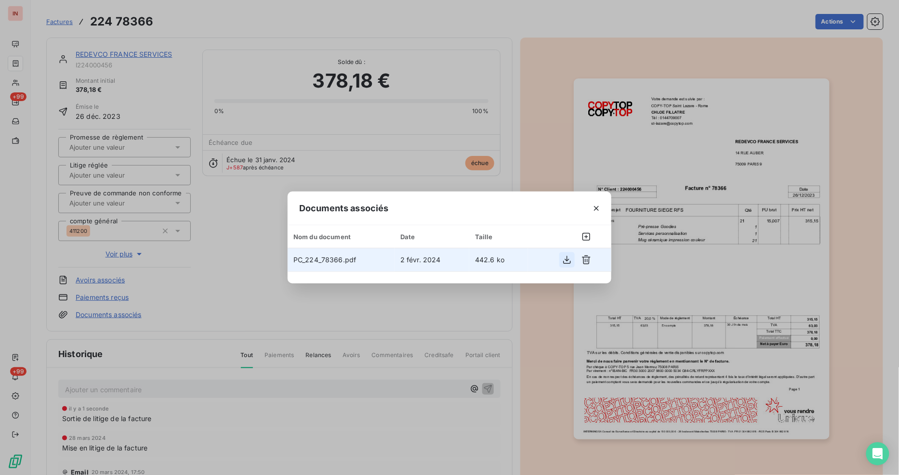
click at [567, 261] on icon "button" at bounding box center [567, 260] width 8 height 8
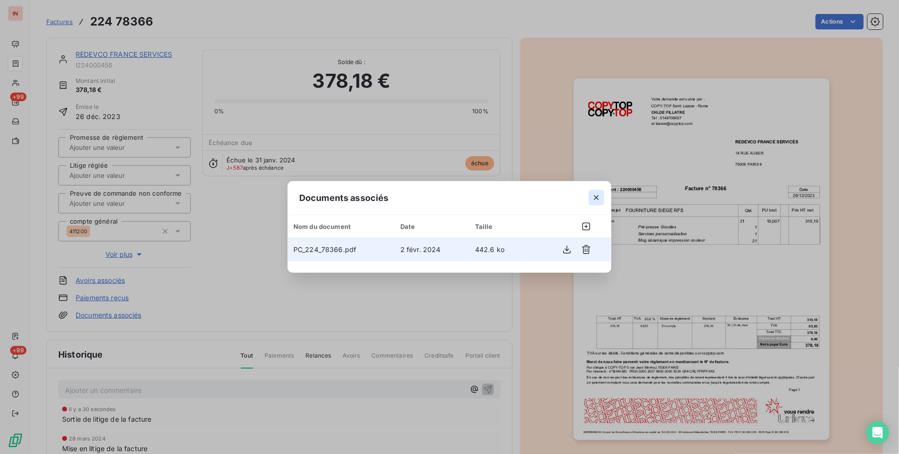
click at [595, 199] on icon "button" at bounding box center [596, 198] width 10 height 10
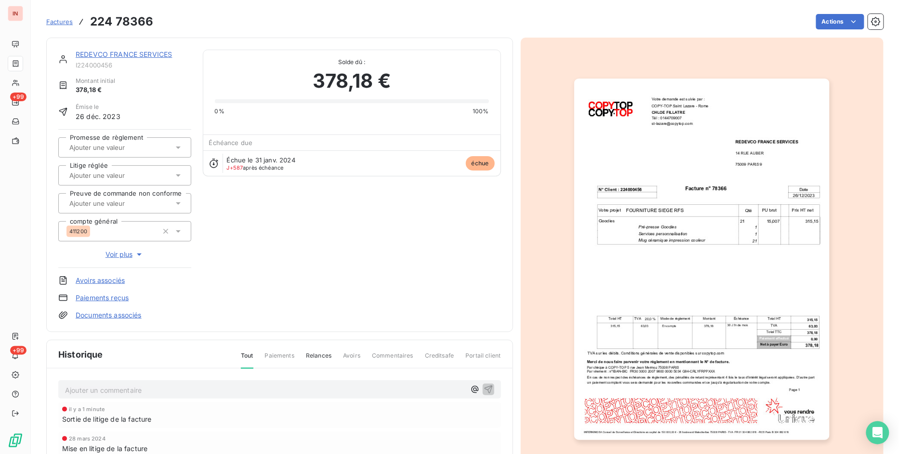
click at [85, 56] on link "REDEVCO FRANCE SERVICES" at bounding box center [124, 54] width 96 height 8
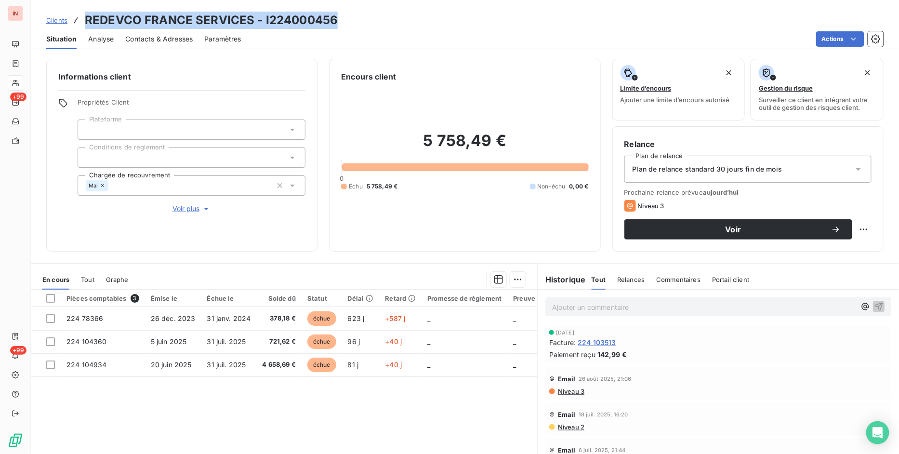
drag, startPoint x: 85, startPoint y: 20, endPoint x: 346, endPoint y: 23, distance: 260.5
click at [346, 23] on div "Clients REDEVCO FRANCE SERVICES - I224000456" at bounding box center [465, 20] width 868 height 17
copy h3 "REDEVCO FRANCE SERVICES - I224000456"
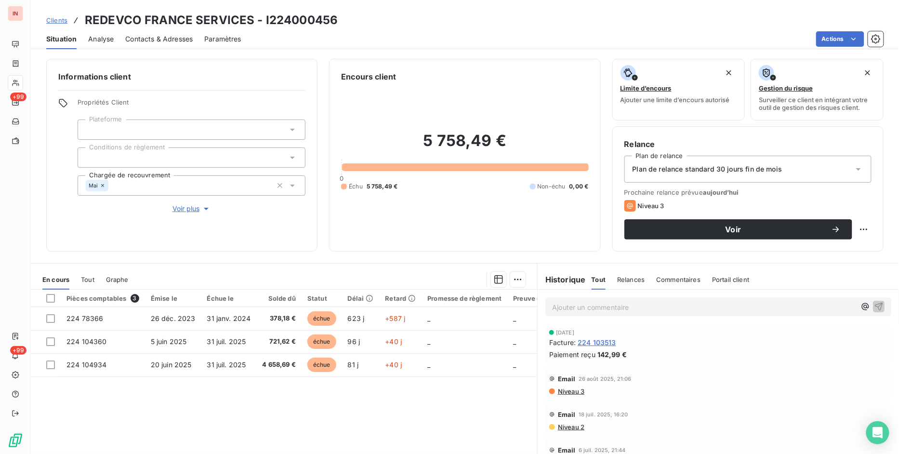
click at [573, 307] on p "Ajouter un commentaire ﻿" at bounding box center [703, 307] width 303 height 12
click at [614, 304] on p "[DATE] MV" at bounding box center [703, 306] width 303 height 11
click at [746, 301] on p "[DATE] MV vers [EMAIL_ADDRESS][DOMAIN_NAME] +" at bounding box center [703, 306] width 303 height 11
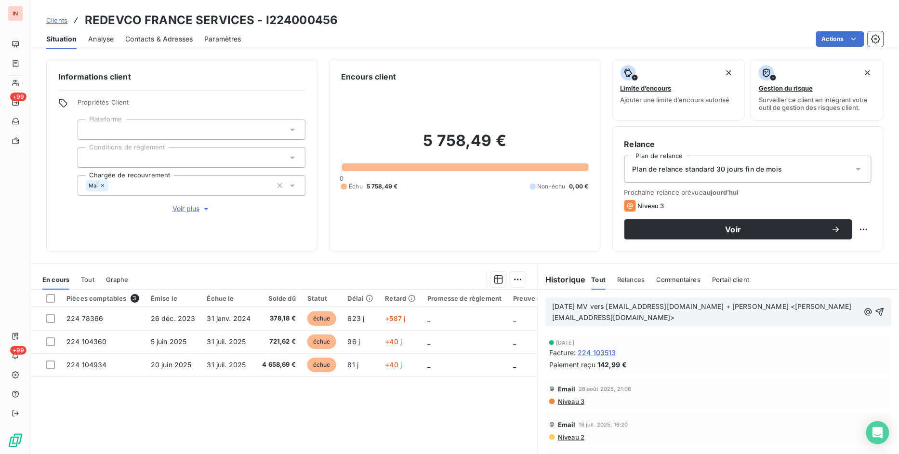
click at [567, 323] on p "[DATE] MV vers [EMAIL_ADDRESS][DOMAIN_NAME] + [PERSON_NAME] <[PERSON_NAME][EMAI…" at bounding box center [705, 312] width 307 height 22
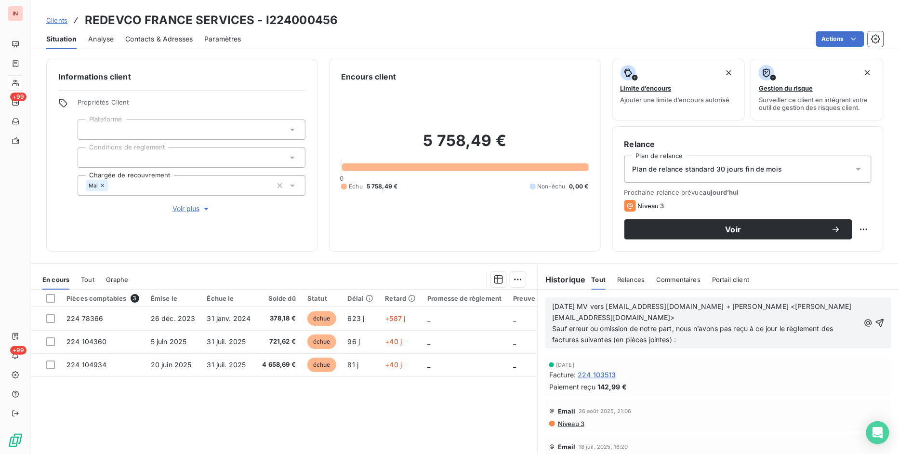
click at [684, 334] on p "[DATE] MV vers [EMAIL_ADDRESS][DOMAIN_NAME] + [PERSON_NAME] <[PERSON_NAME][EMAI…" at bounding box center [705, 323] width 307 height 44
click at [676, 339] on p "[DATE] MV vers [EMAIL_ADDRESS][DOMAIN_NAME] + [PERSON_NAME] <[PERSON_NAME][EMAI…" at bounding box center [705, 323] width 307 height 44
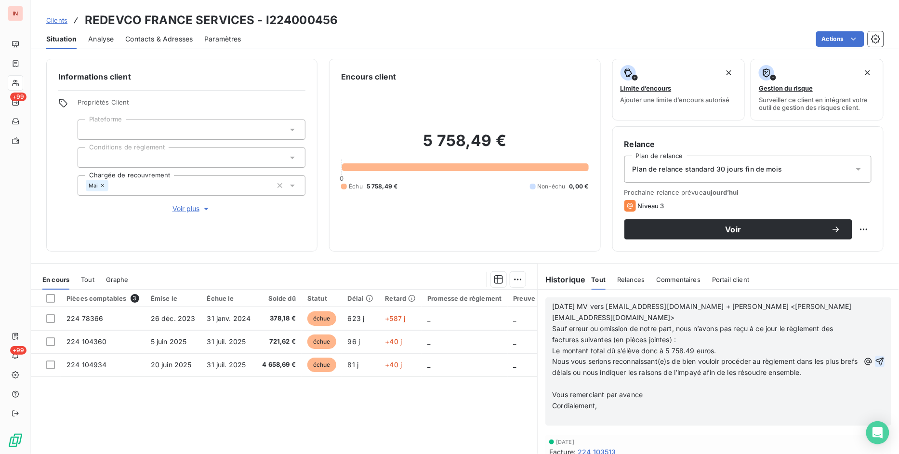
click at [874, 361] on icon "button" at bounding box center [879, 361] width 10 height 10
